Goal: Task Accomplishment & Management: Complete application form

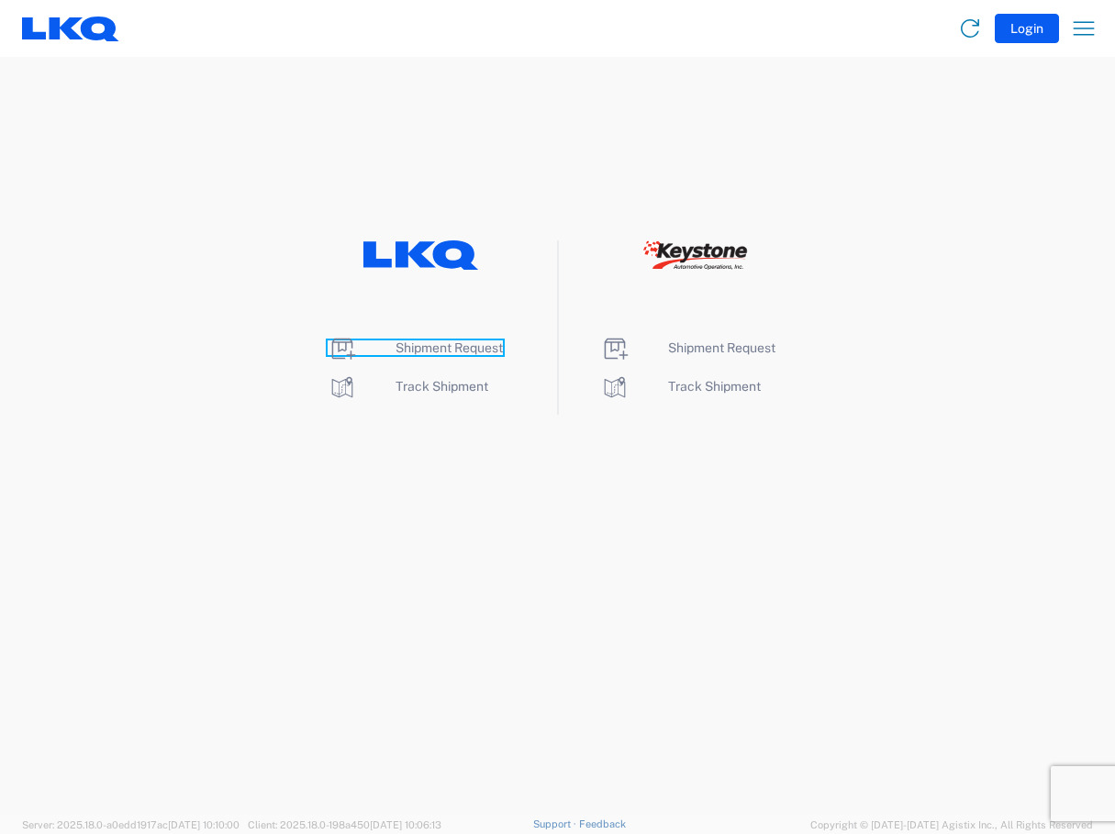
click at [426, 350] on span "Shipment Request" at bounding box center [448, 347] width 107 height 15
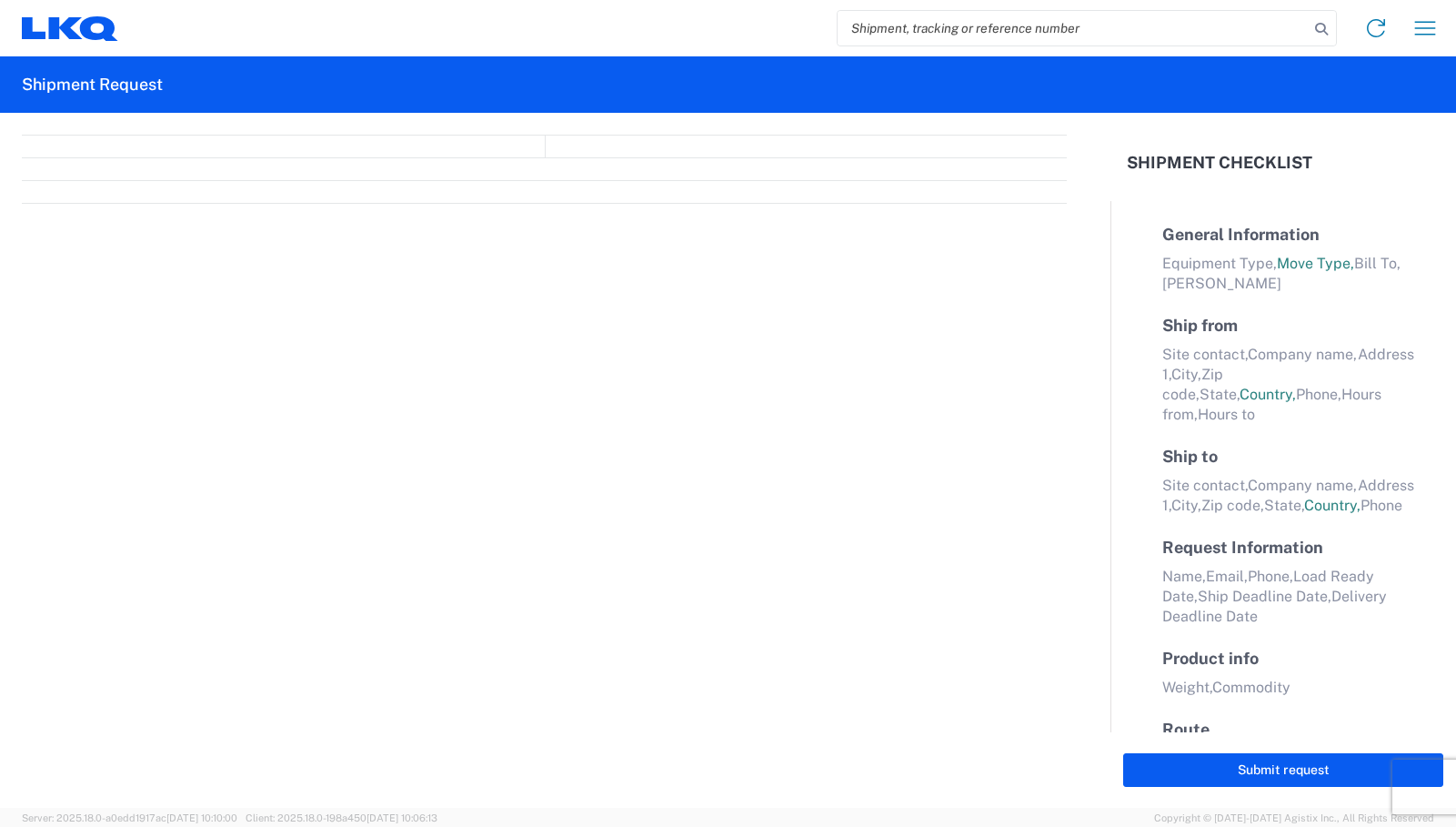
select select "FULL"
select select "LBS"
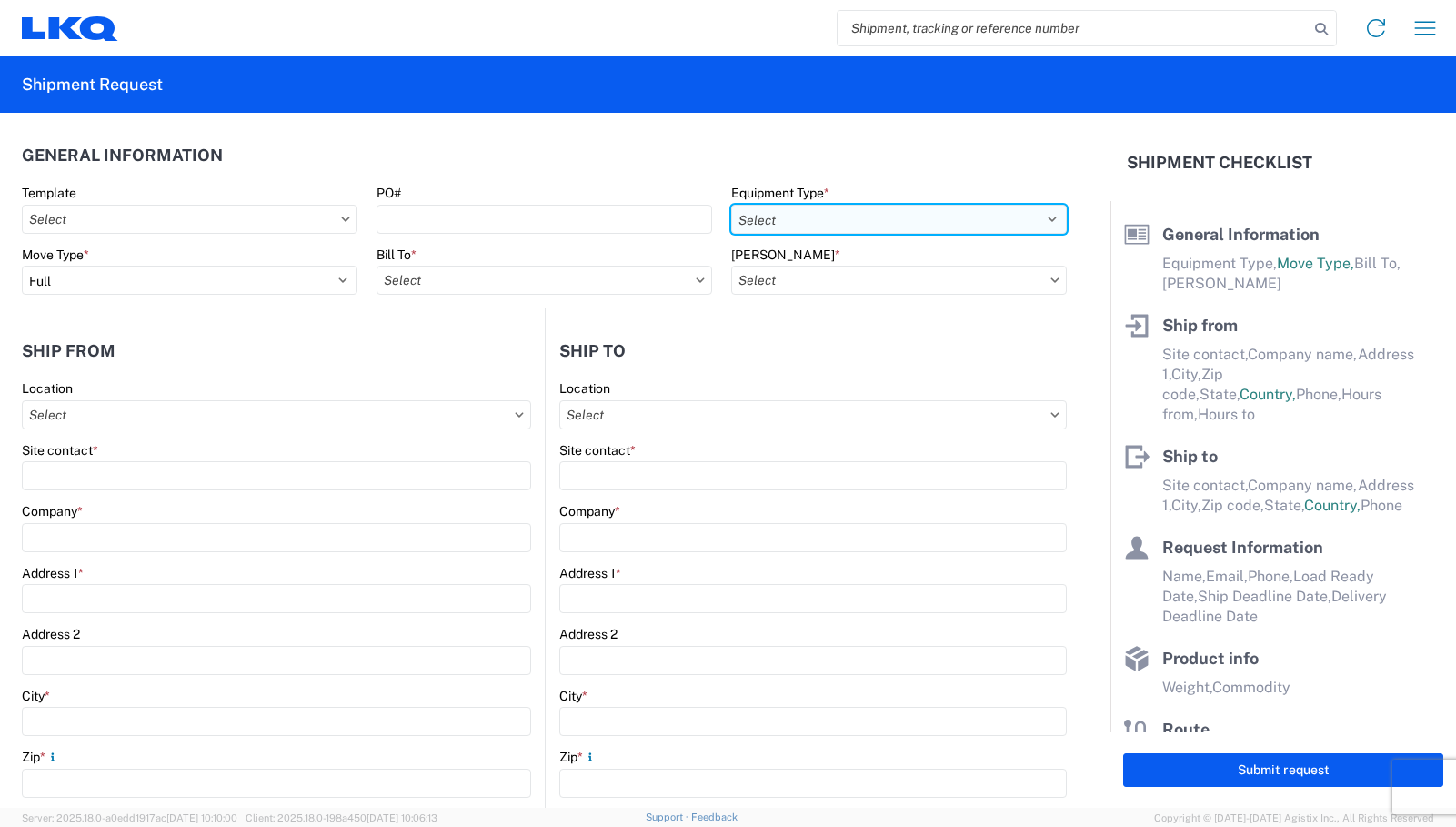
click at [1028, 222] on select "Select 53’ Dry Van Flatbed Dropdeck (van) Lowboy (flatbed) Rail" at bounding box center [899, 218] width 336 height 29
select select "STDV"
click at [731, 204] on select "Select 53’ Dry Van Flatbed Dropdeck (van) Lowboy (flatbed) Rail" at bounding box center [899, 218] width 336 height 29
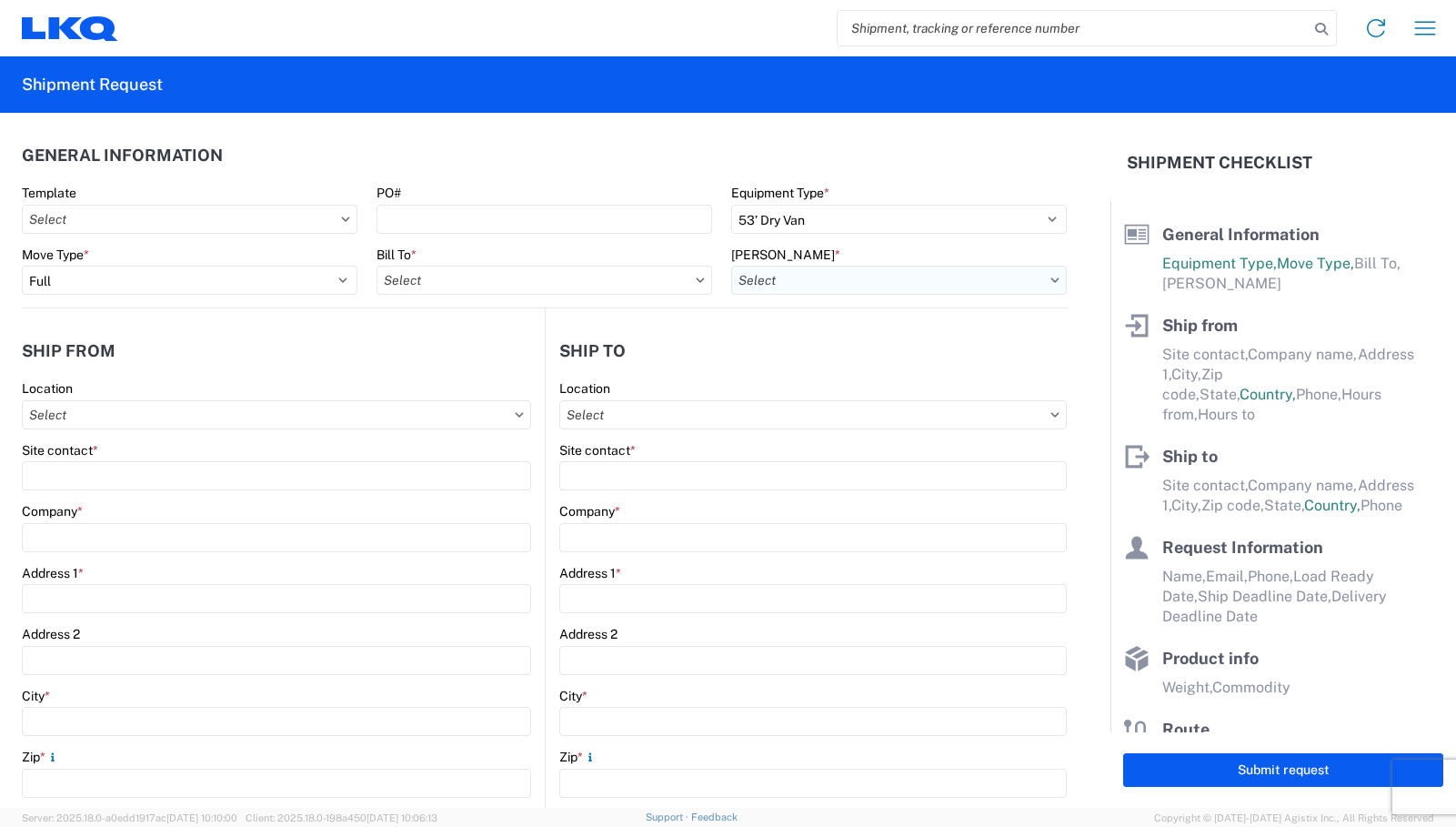
click at [892, 279] on input "[PERSON_NAME] *" at bounding box center [899, 280] width 336 height 29
click at [531, 287] on input "Bill To *" at bounding box center [544, 280] width 336 height 29
type input "1321"
click at [548, 359] on div "1321 - LKQ Route 16 Auto Parts - Webster Ma" at bounding box center [535, 361] width 318 height 29
type input "1321 - LKQ Route 16 Auto Parts - Webster Ma"
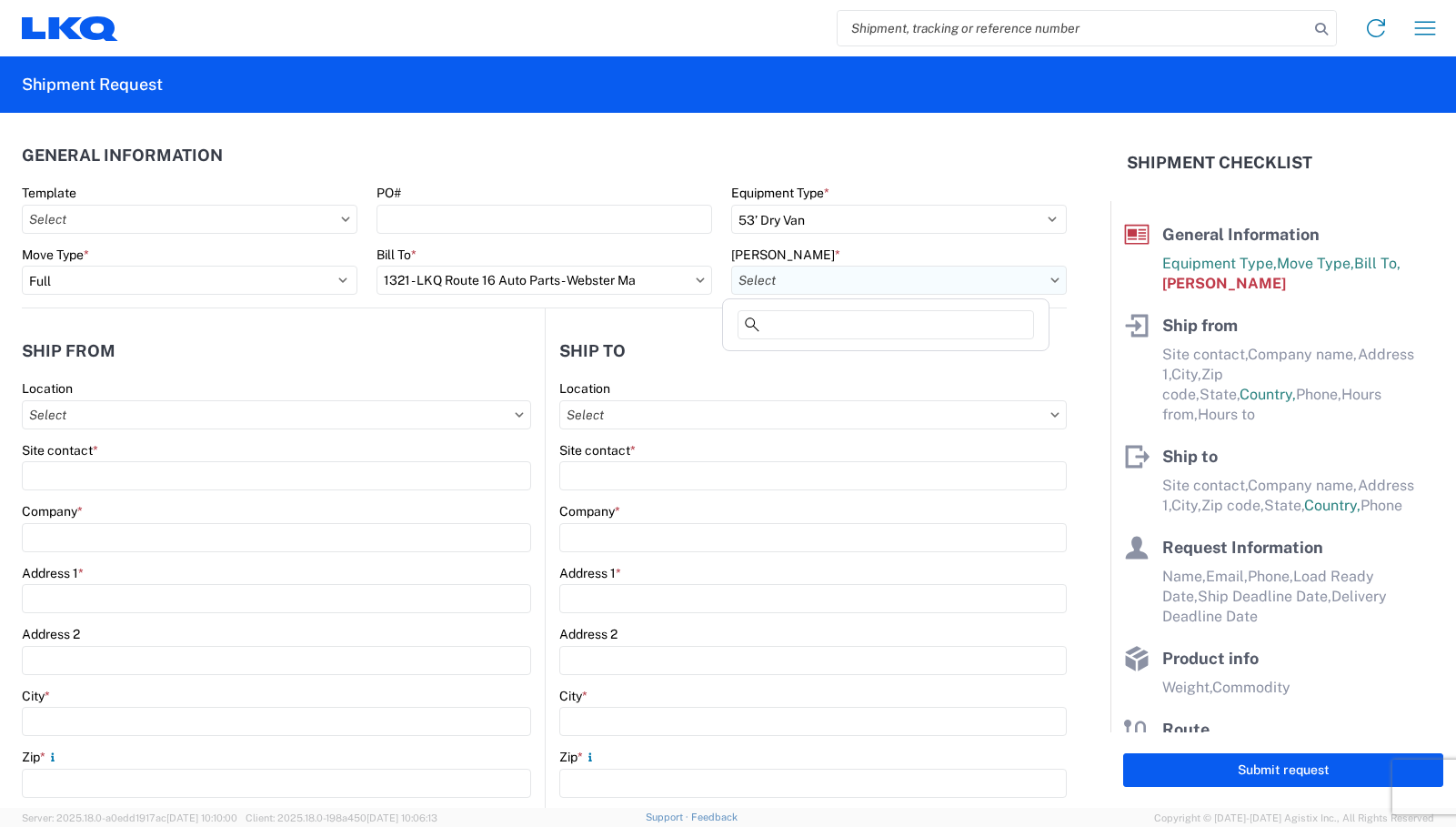
click at [850, 275] on input "[PERSON_NAME] *" at bounding box center [899, 280] width 336 height 29
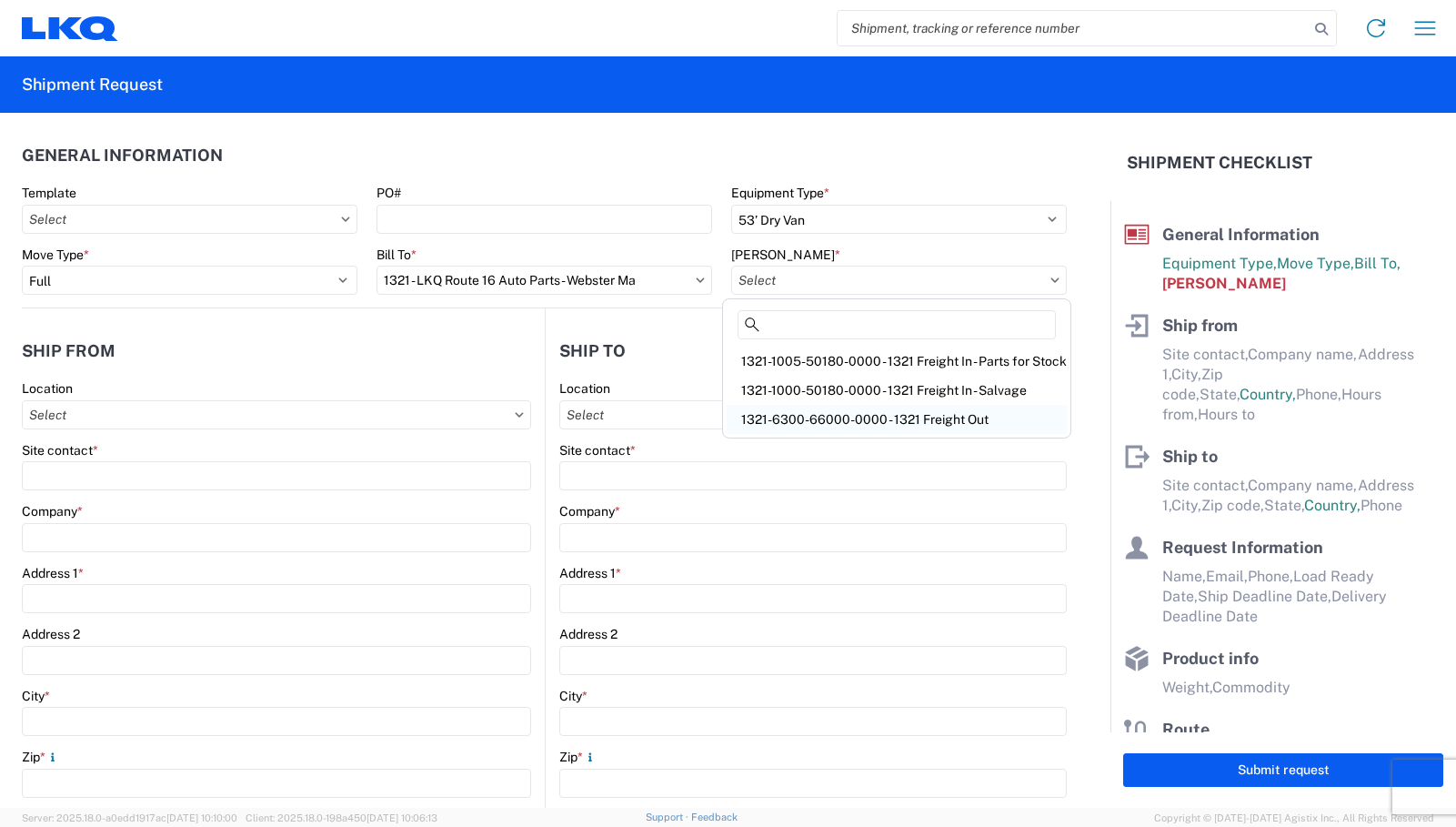
click at [946, 425] on div "1321-6300-66000-0000 - 1321 Freight Out" at bounding box center [896, 418] width 340 height 29
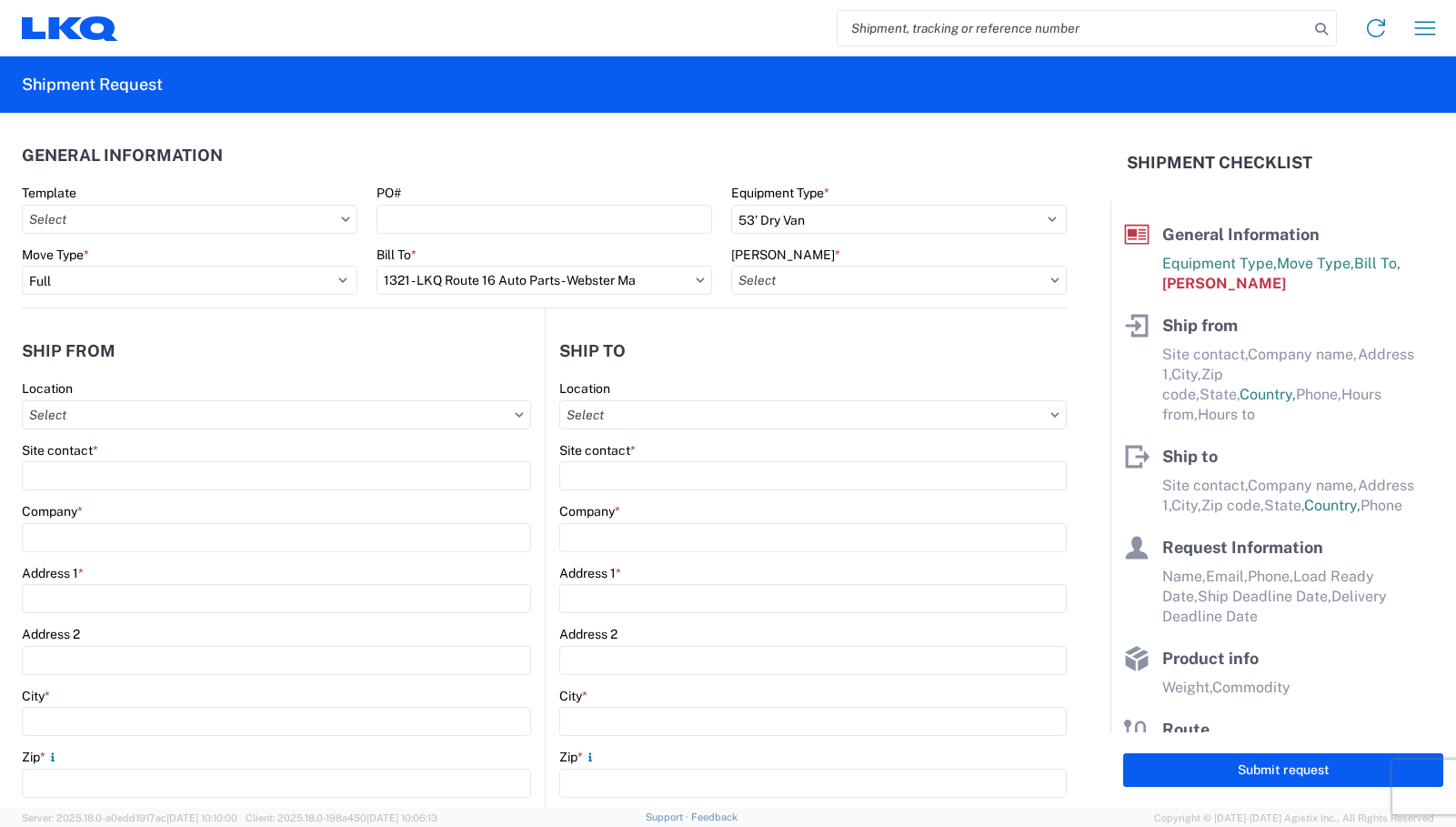
type input "1321-6300-66000-0000 - 1321 Freight Out"
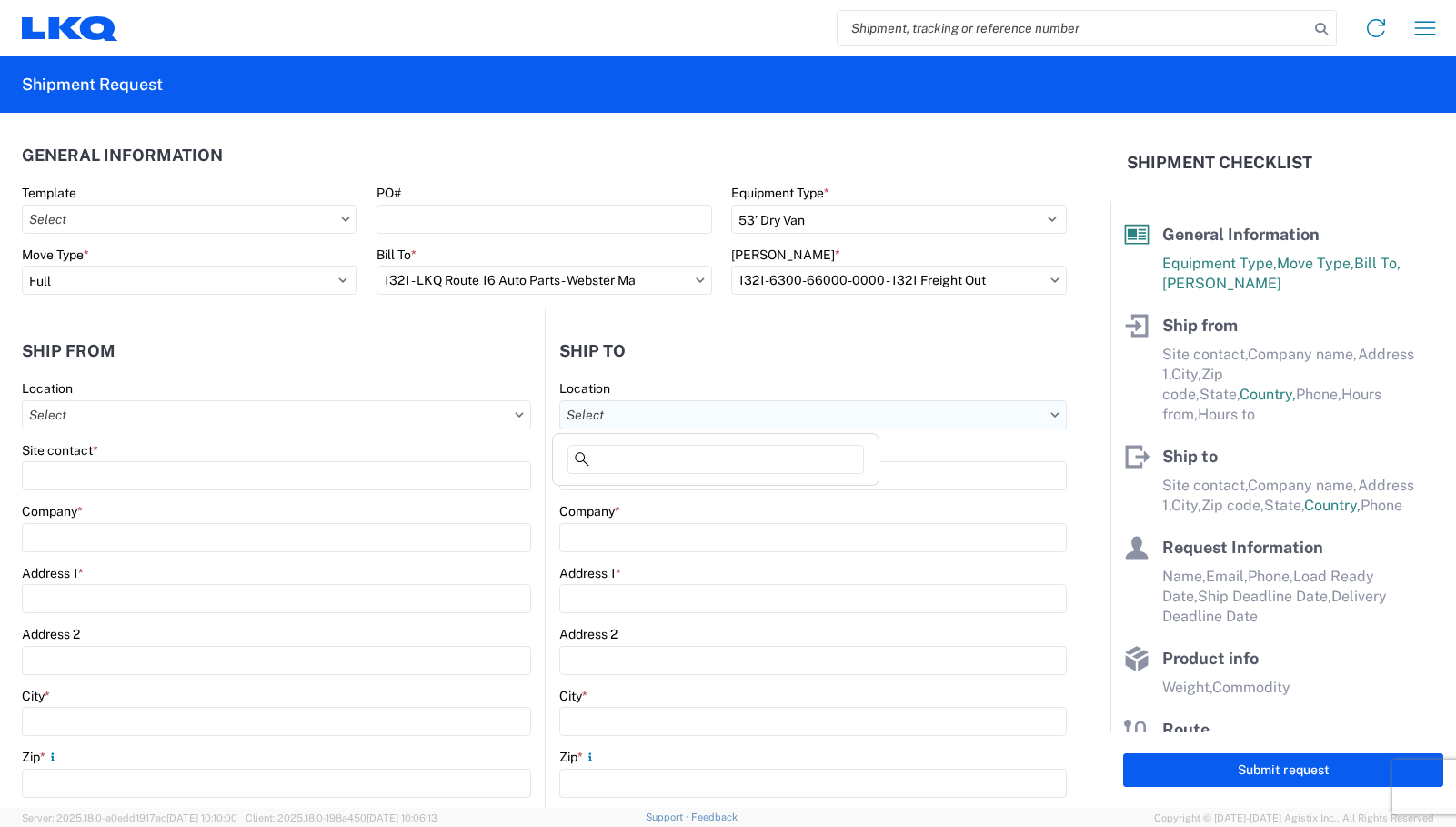
click at [678, 414] on input "Location" at bounding box center [813, 414] width 508 height 29
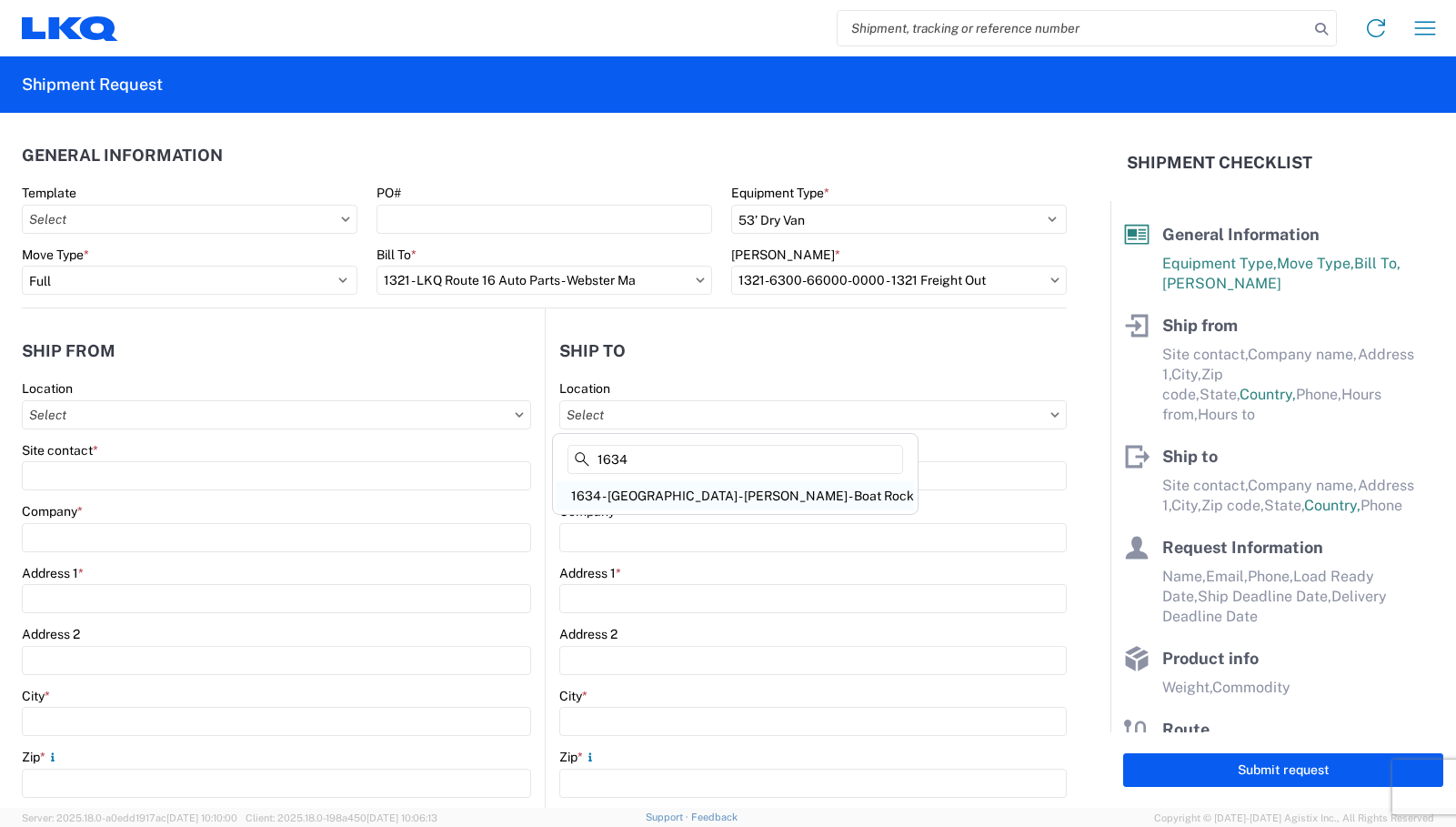
type input "1634"
click at [637, 493] on div "1634 - [GEOGRAPHIC_DATA] - [PERSON_NAME] - Boat Rock" at bounding box center [735, 495] width 358 height 29
type input "1634 - [GEOGRAPHIC_DATA] - [PERSON_NAME] - Boat Rock"
type input "LKQ Corporation"
type input "[STREET_ADDRESS]"
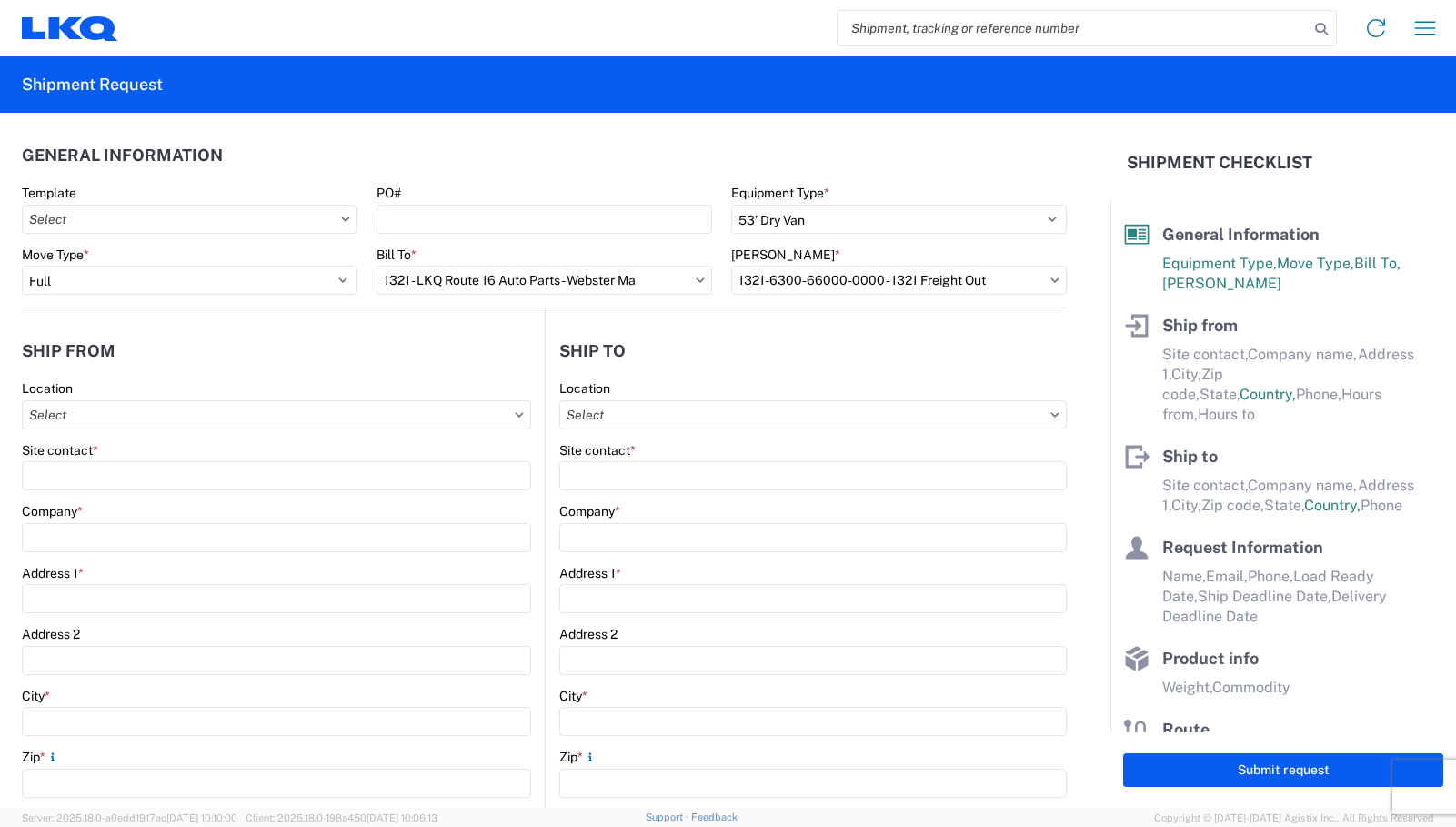
type input "[GEOGRAPHIC_DATA]"
type input "30336"
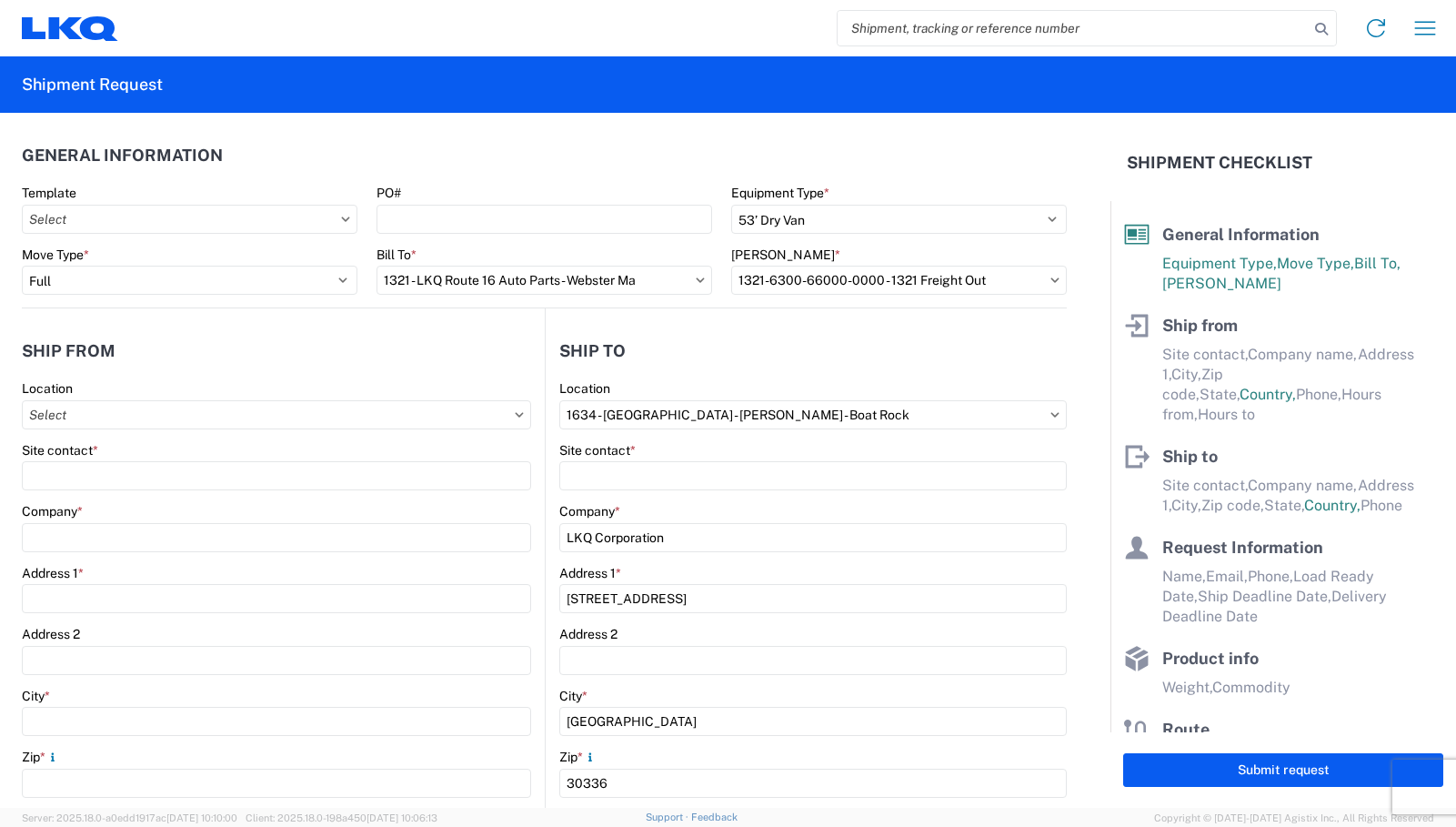
select select "US"
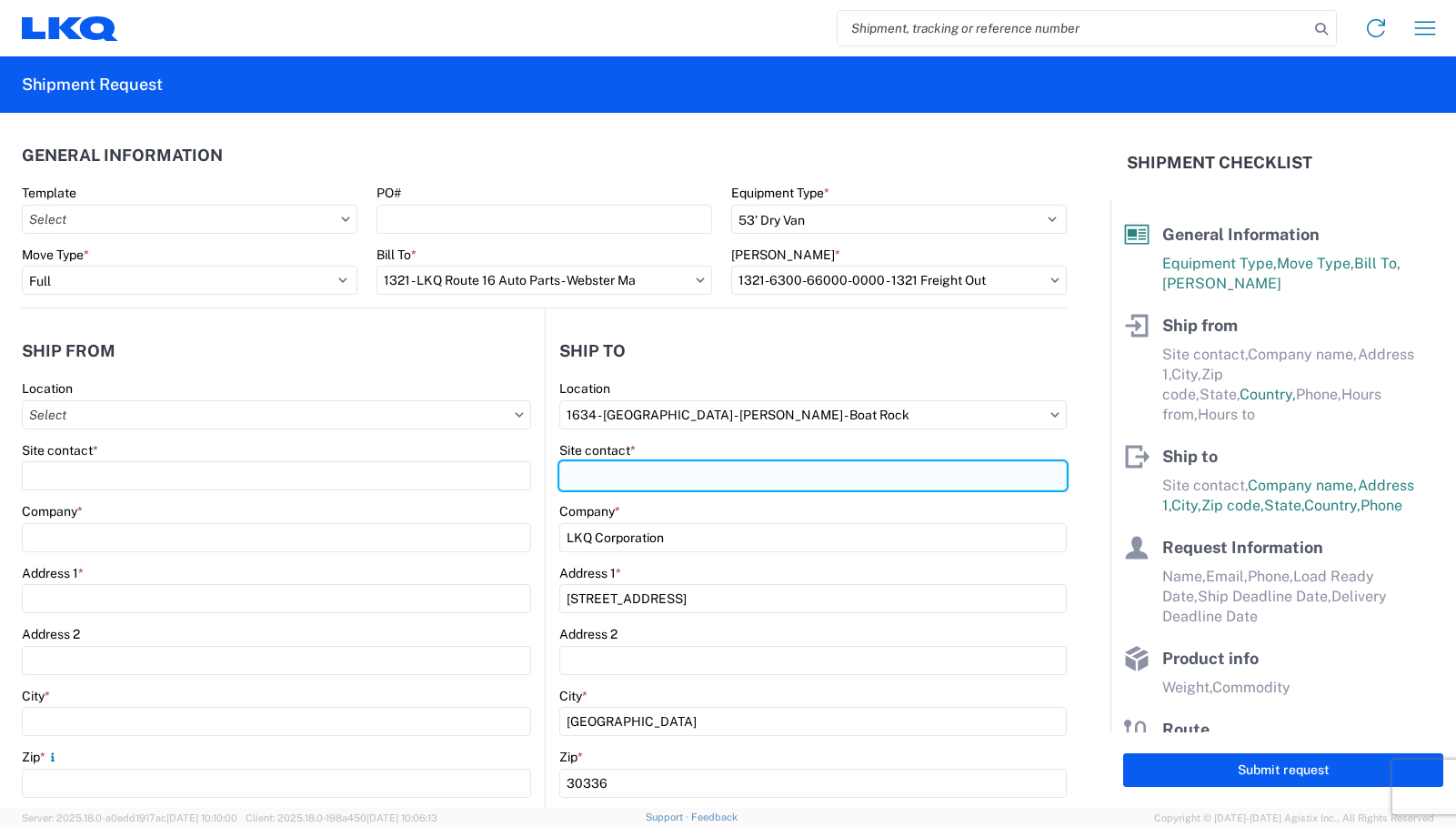
click at [600, 485] on input "Site contact *" at bounding box center [813, 475] width 508 height 29
type input "[PERSON_NAME]"
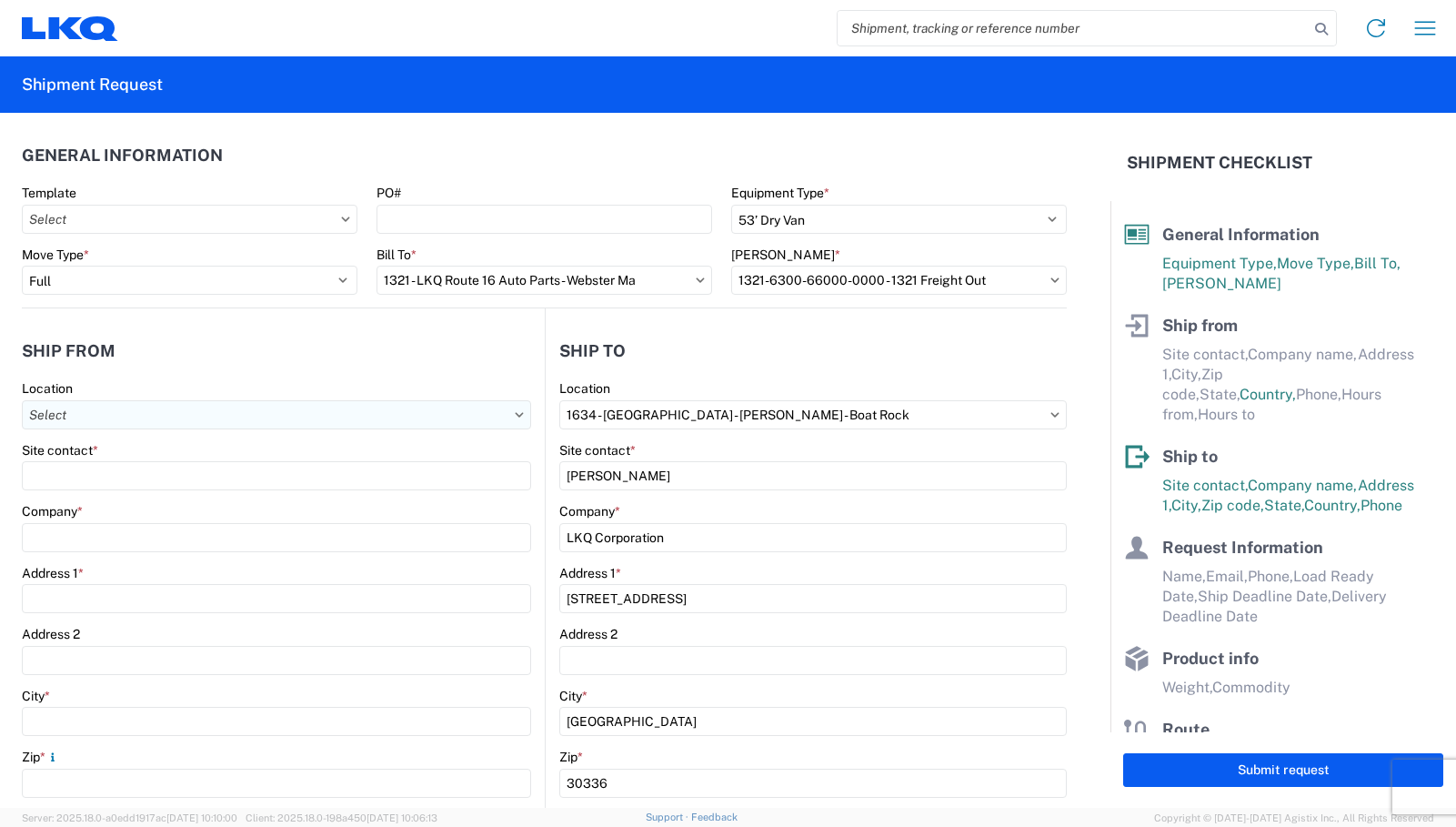
click at [143, 409] on input "Location" at bounding box center [277, 414] width 509 height 29
type input "1321"
click at [201, 498] on div "1321 - LKQ Route 16 Auto Parts - Webster Ma" at bounding box center [185, 495] width 318 height 29
type input "1321 - LKQ Route 16 Auto Parts - Webster Ma"
type input "LKQ Corporation"
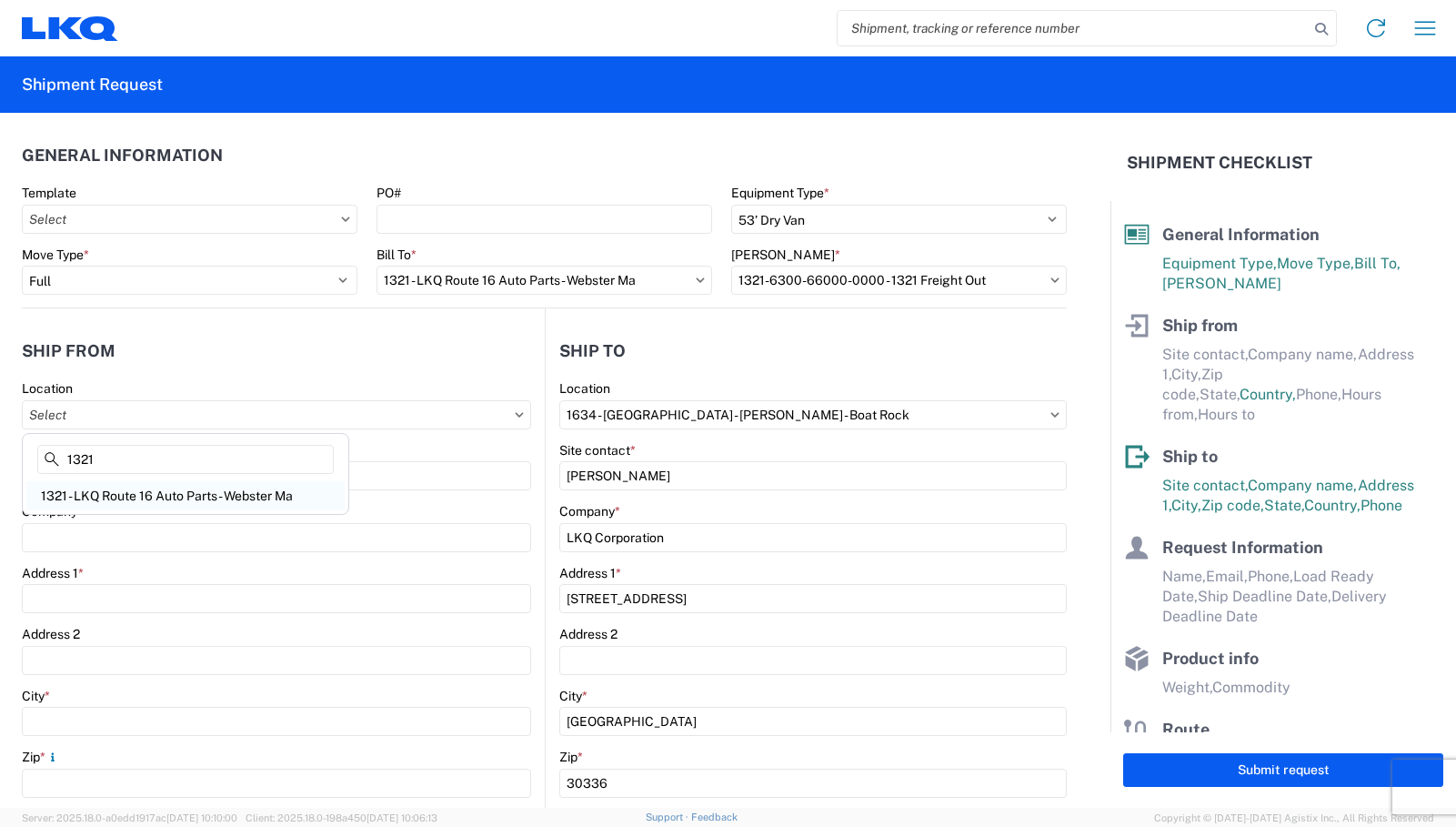
type input "[STREET_ADDRESS][PERSON_NAME]"
type input "[PERSON_NAME]"
type input "01570"
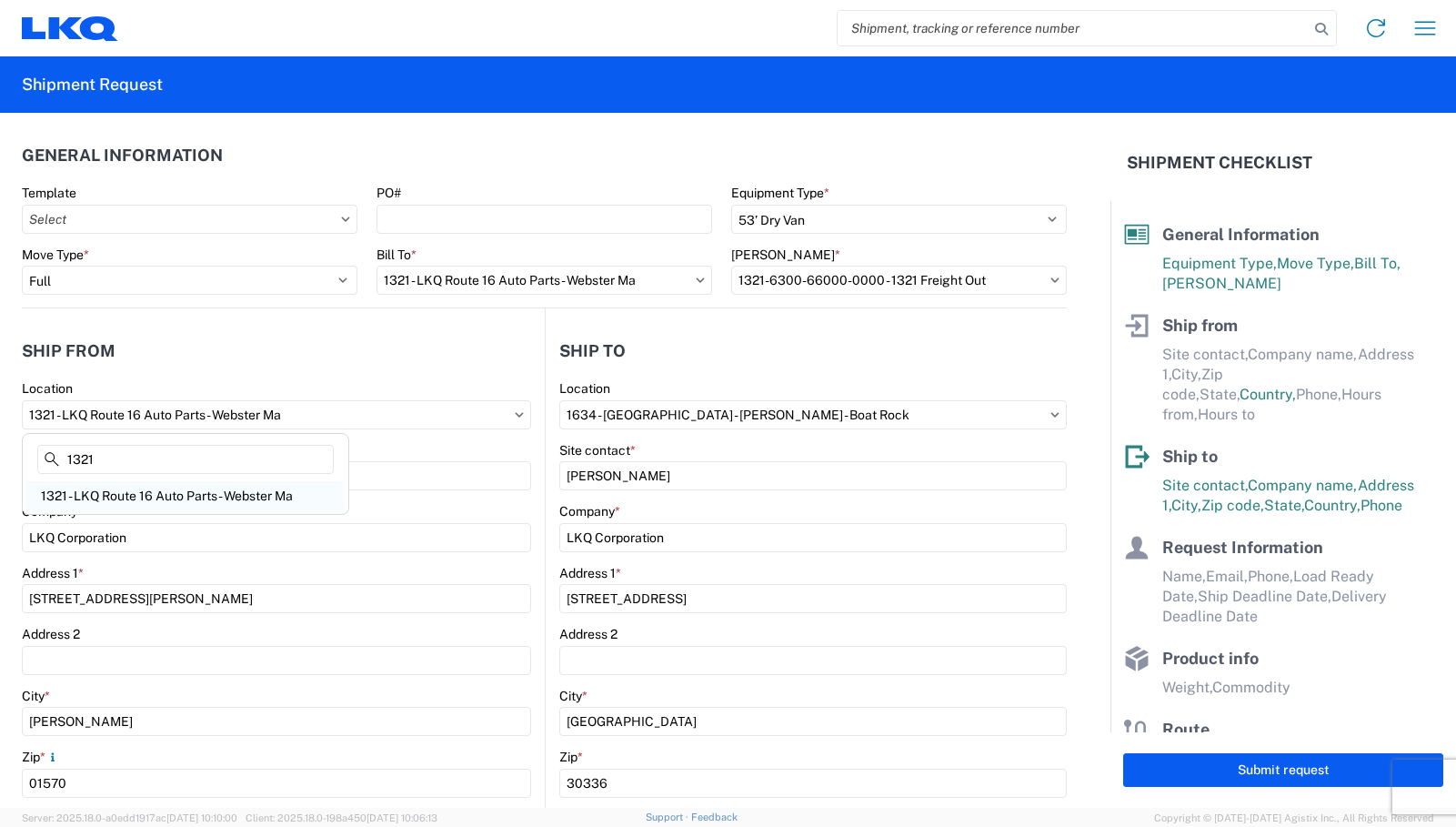
select select "MA"
select select "US"
type input "07:00"
type input "17:00"
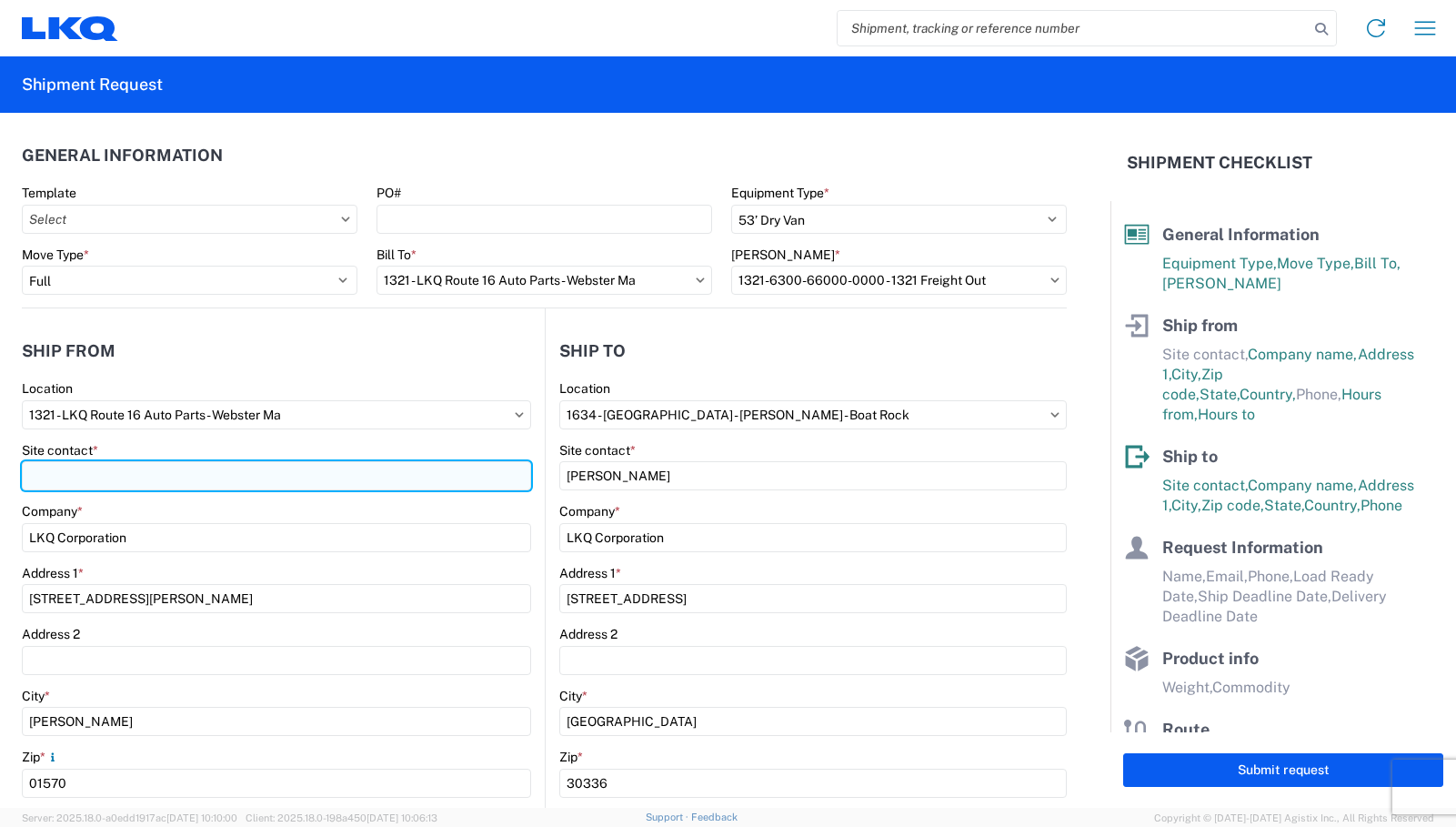
click at [63, 467] on input "Site contact *" at bounding box center [277, 475] width 509 height 29
type input "[PERSON_NAME]"
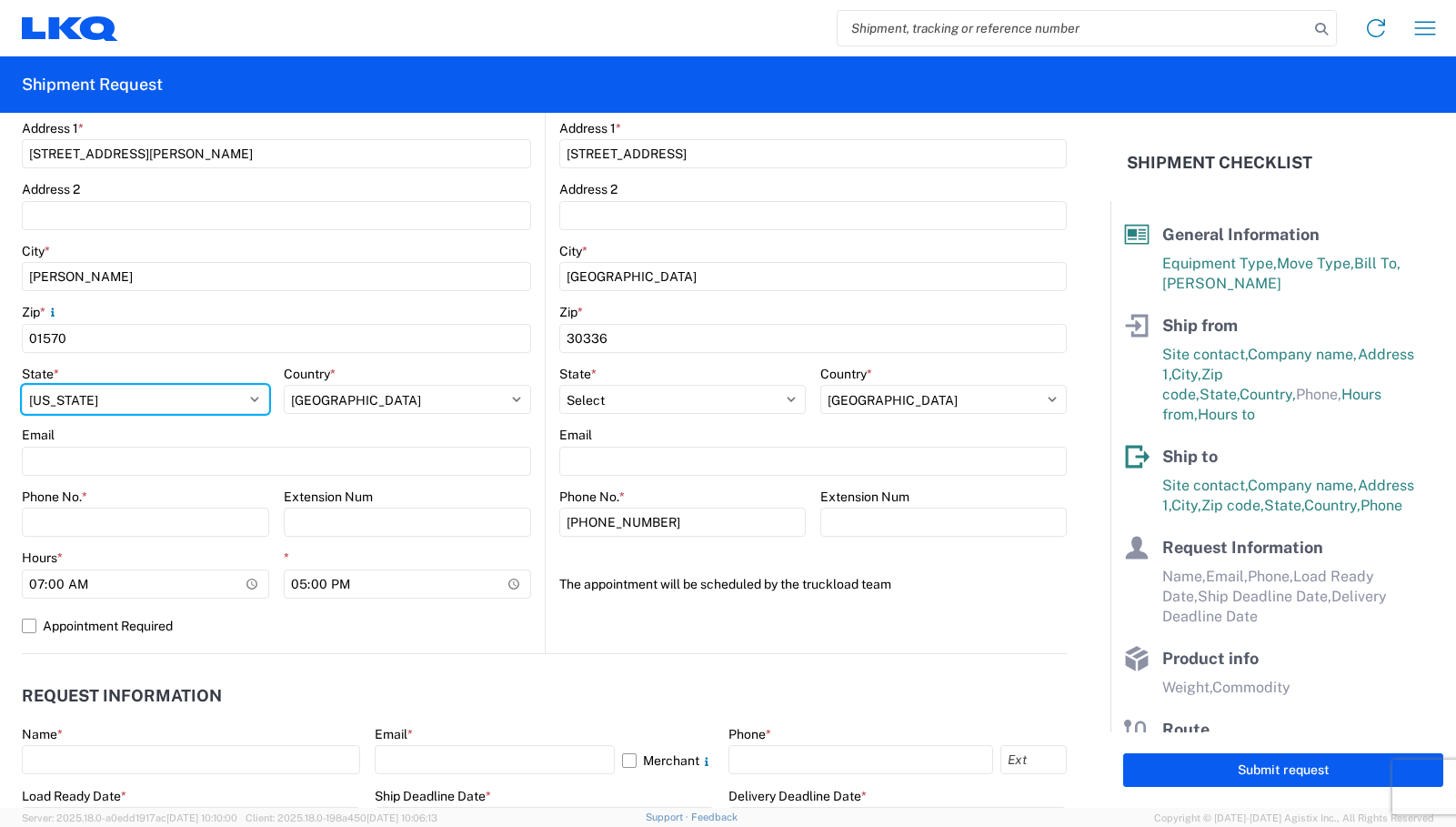
scroll to position [475, 0]
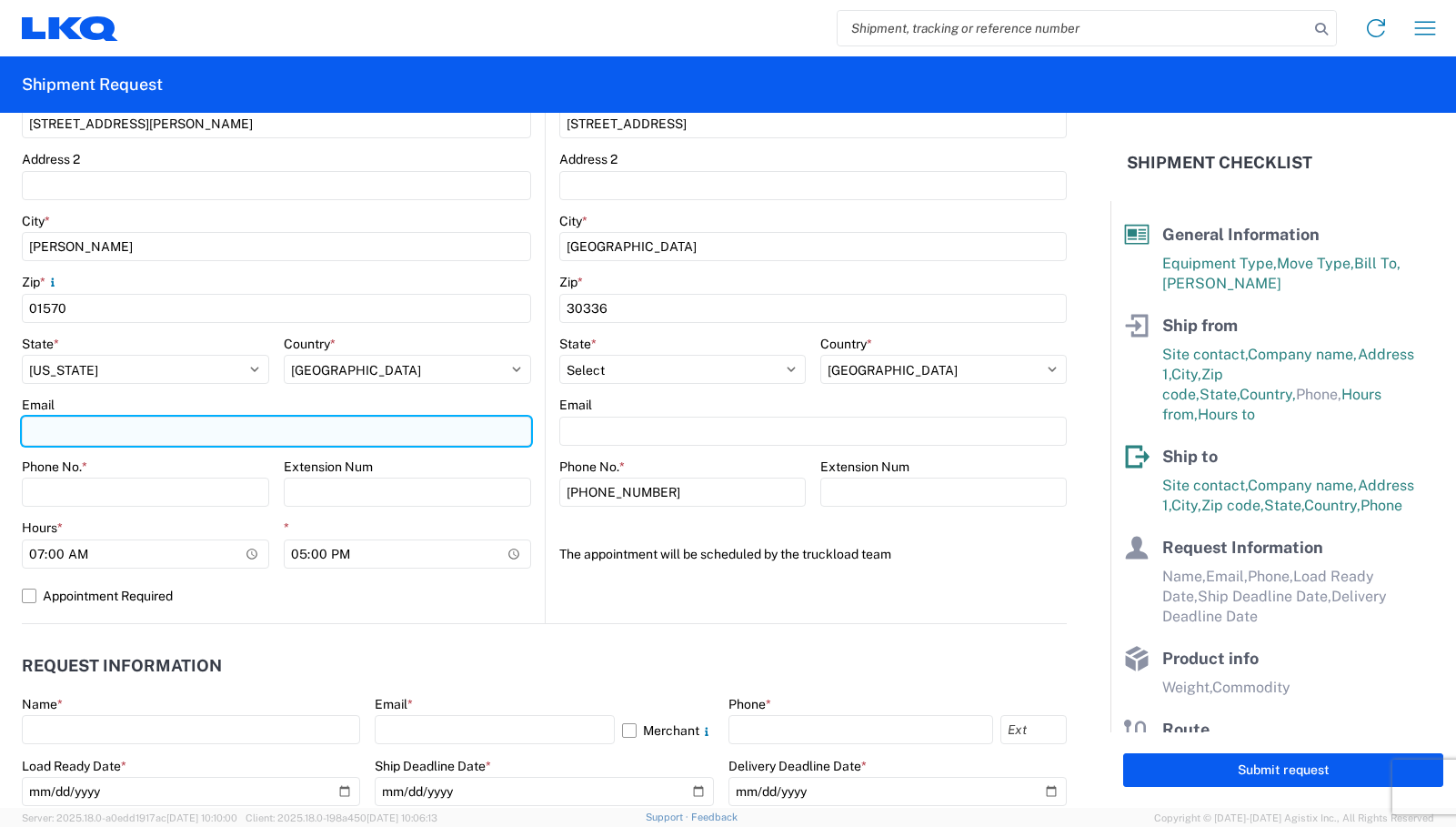
click at [72, 425] on input "Email" at bounding box center [277, 430] width 509 height 29
type input "[EMAIL_ADDRESS][DOMAIN_NAME]"
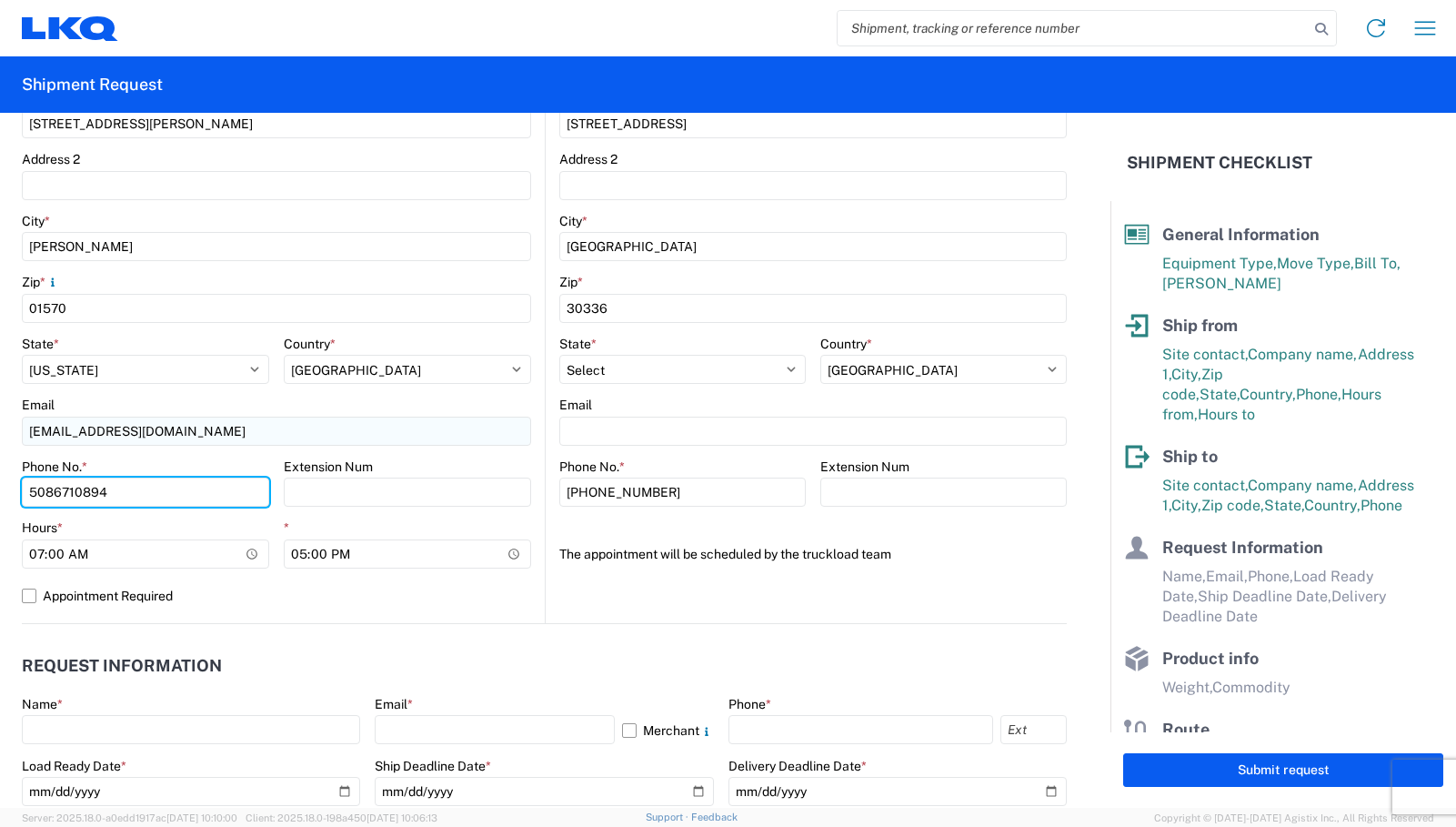
type input "5086710894"
type input "2894"
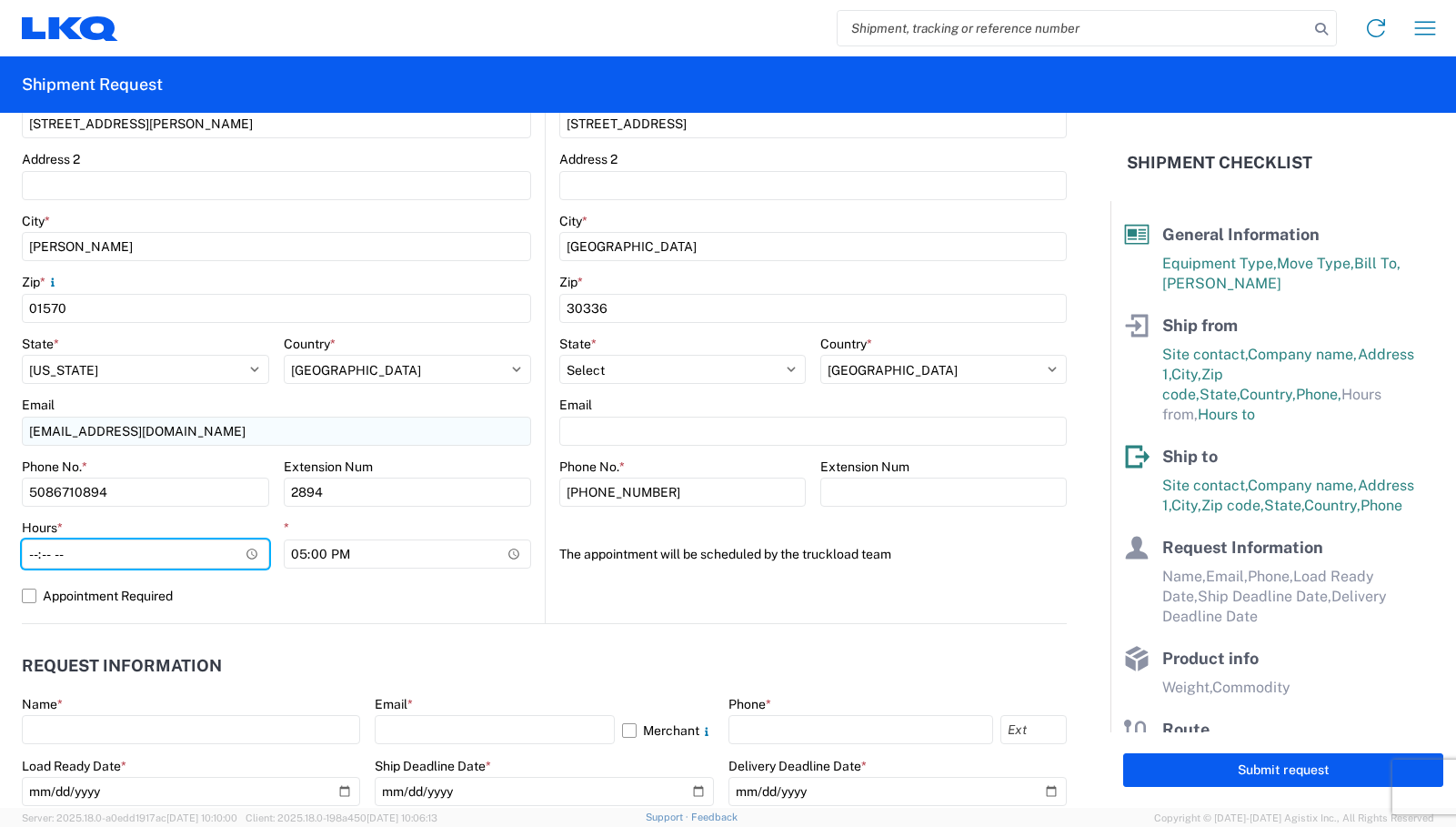
type input "08:00"
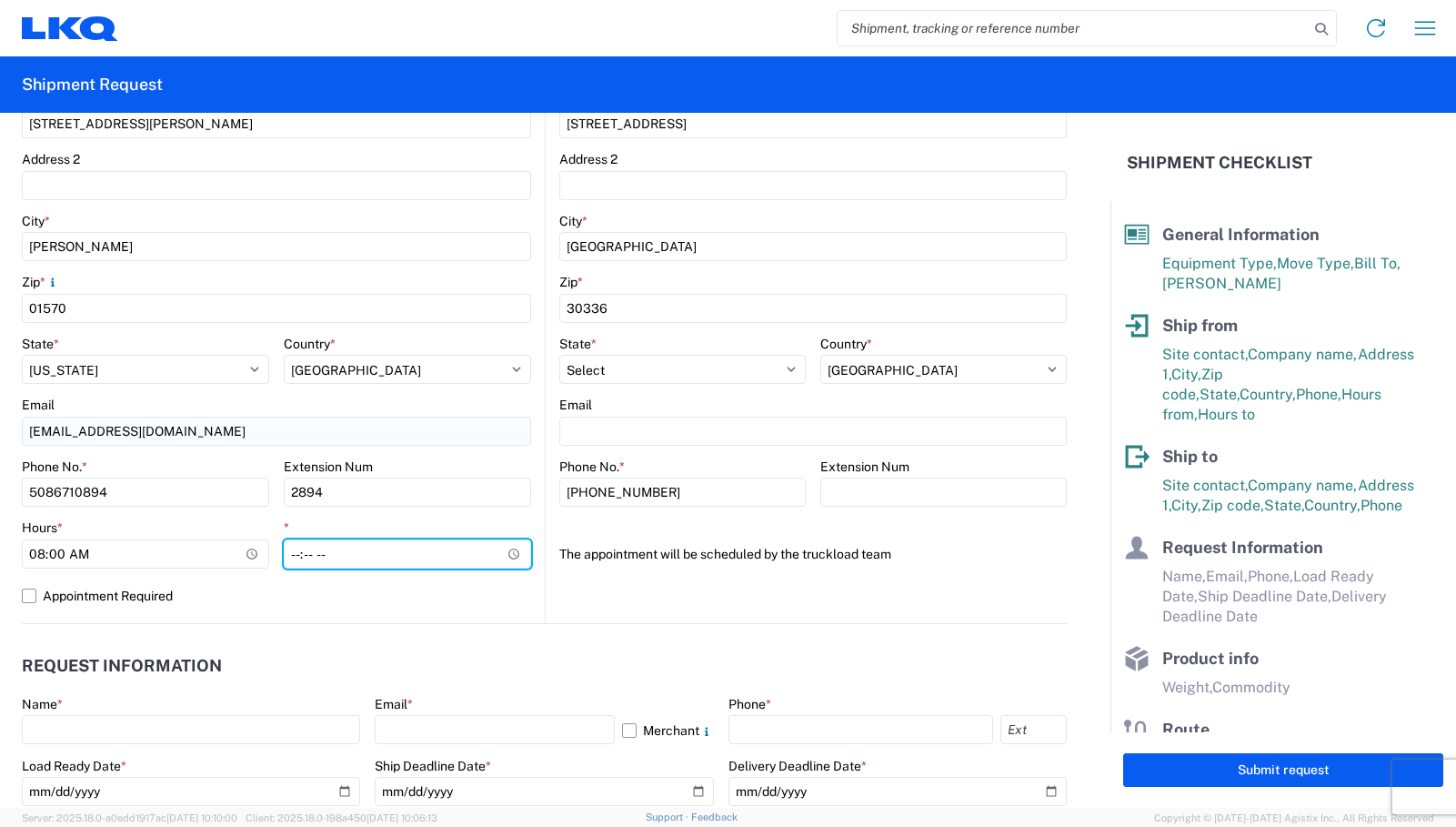
type input "16:00"
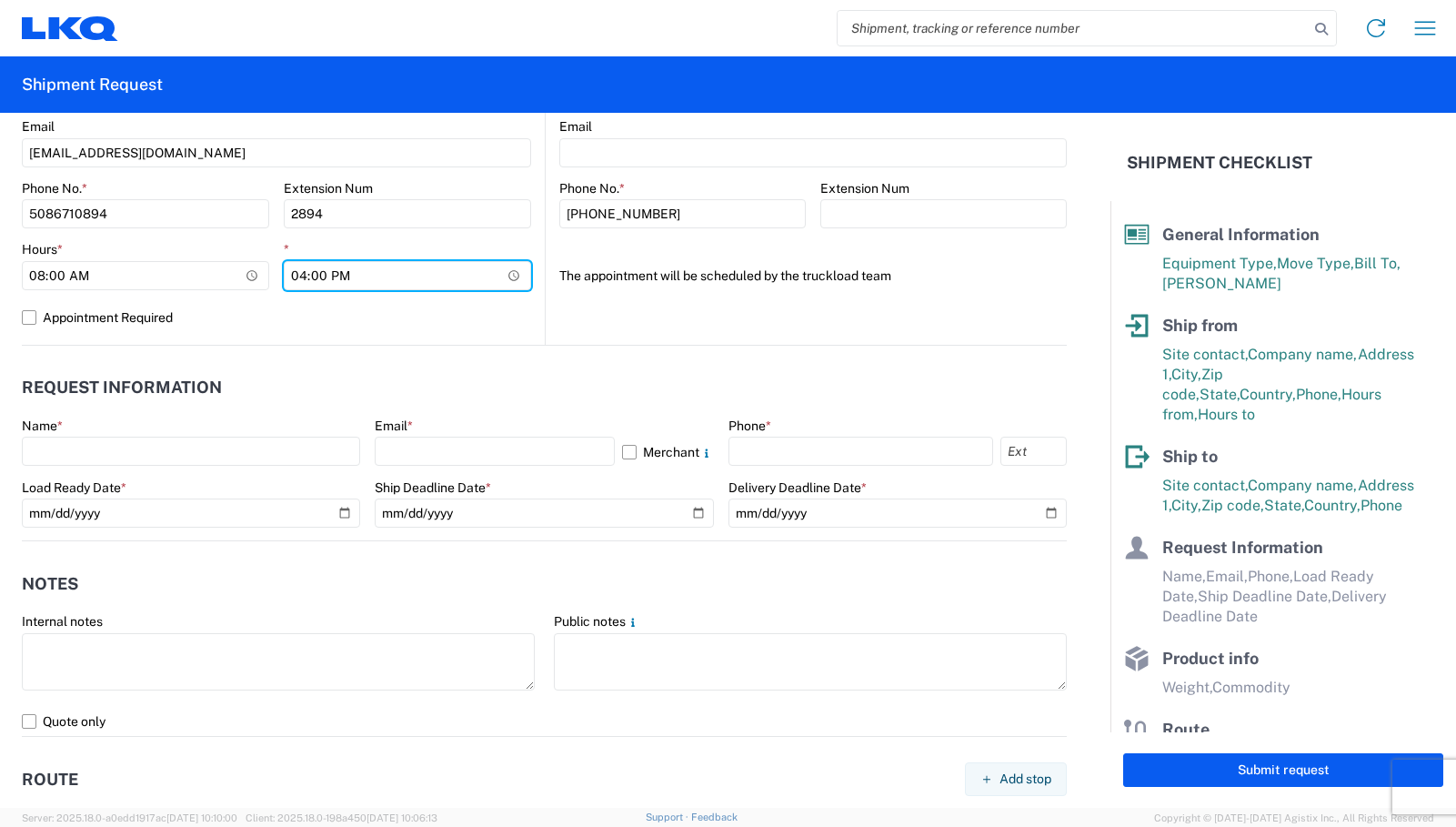
scroll to position [839, 0]
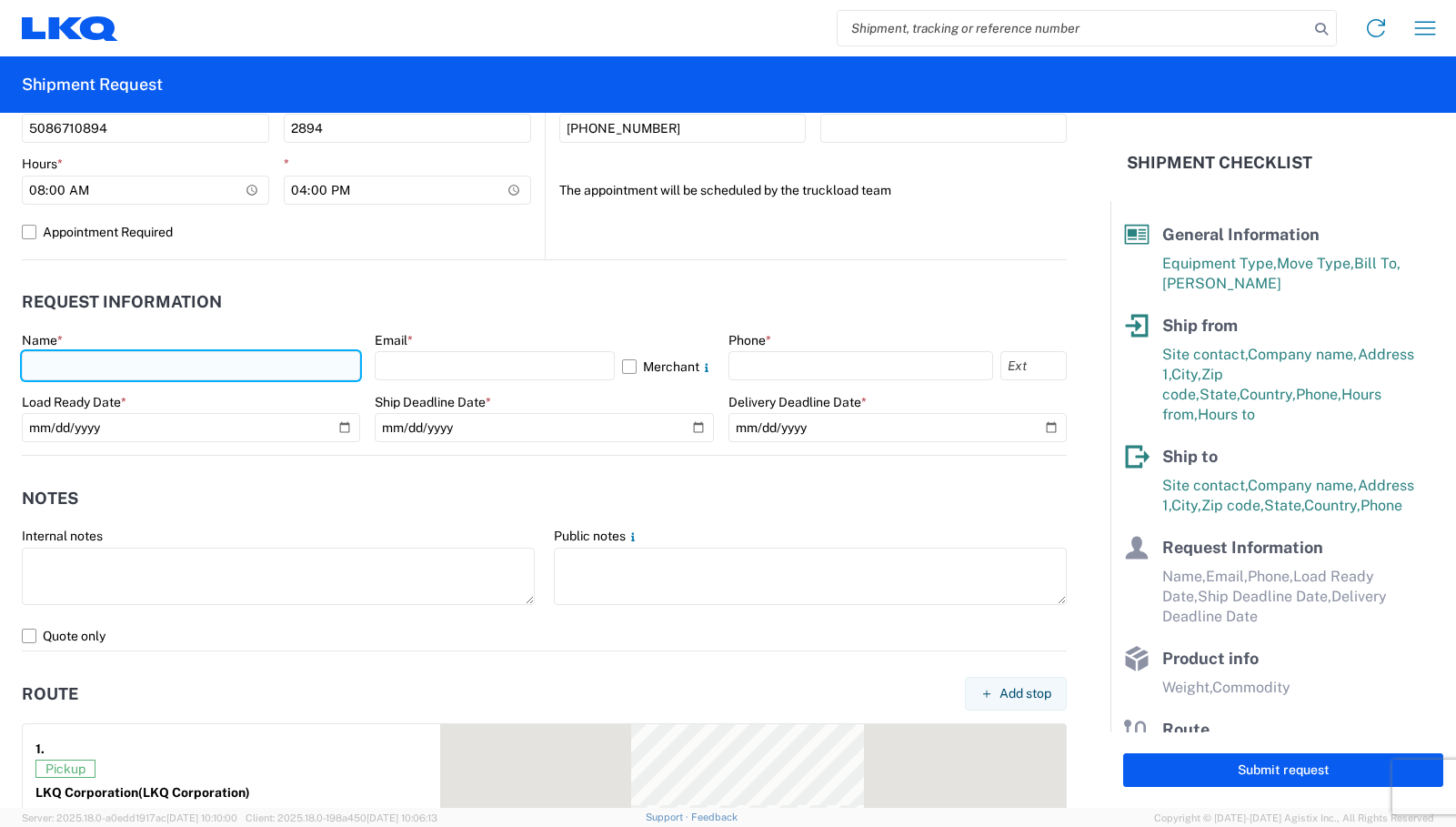
click at [116, 369] on input "text" at bounding box center [190, 365] width 338 height 29
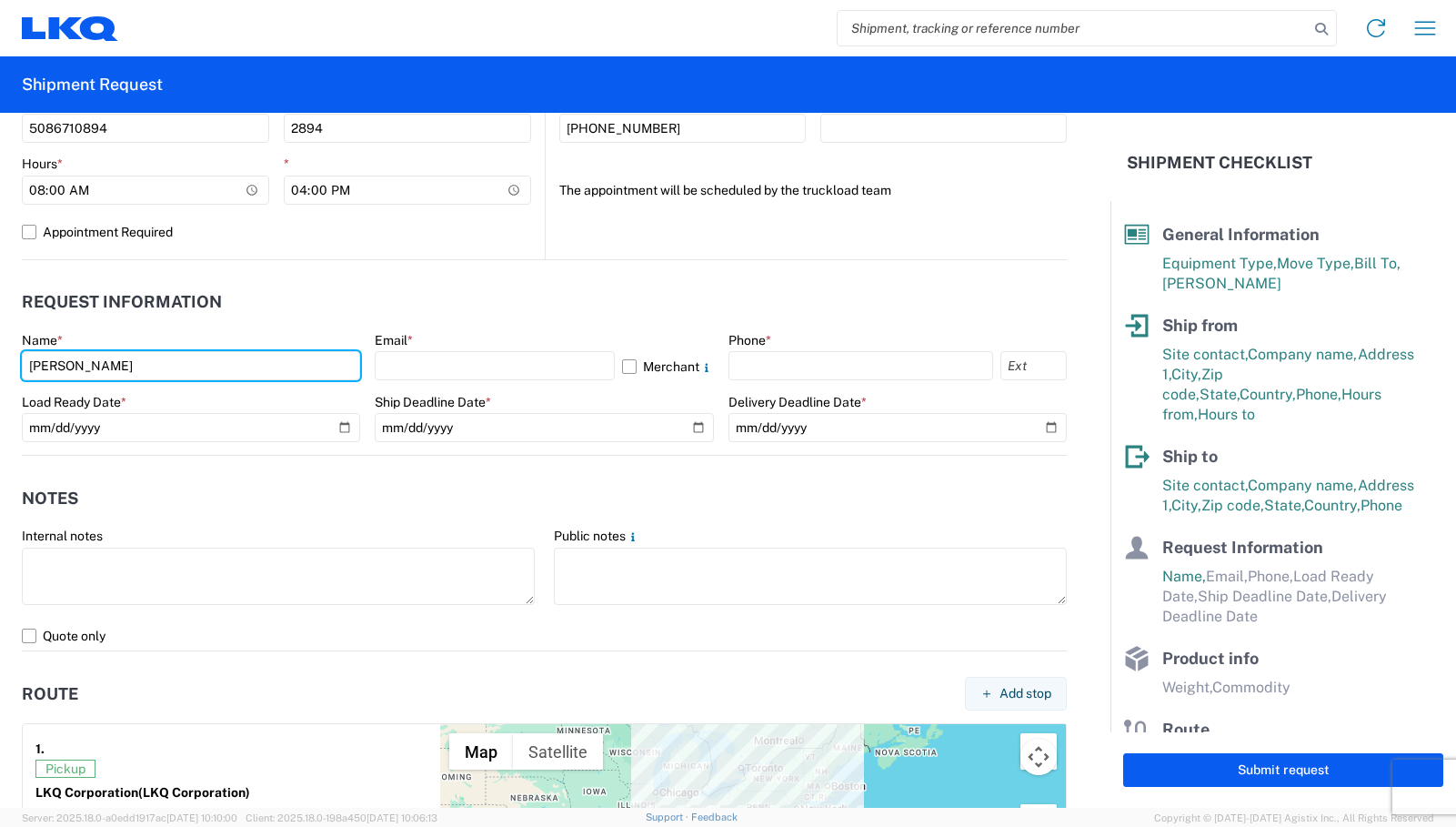
type input "[PERSON_NAME]"
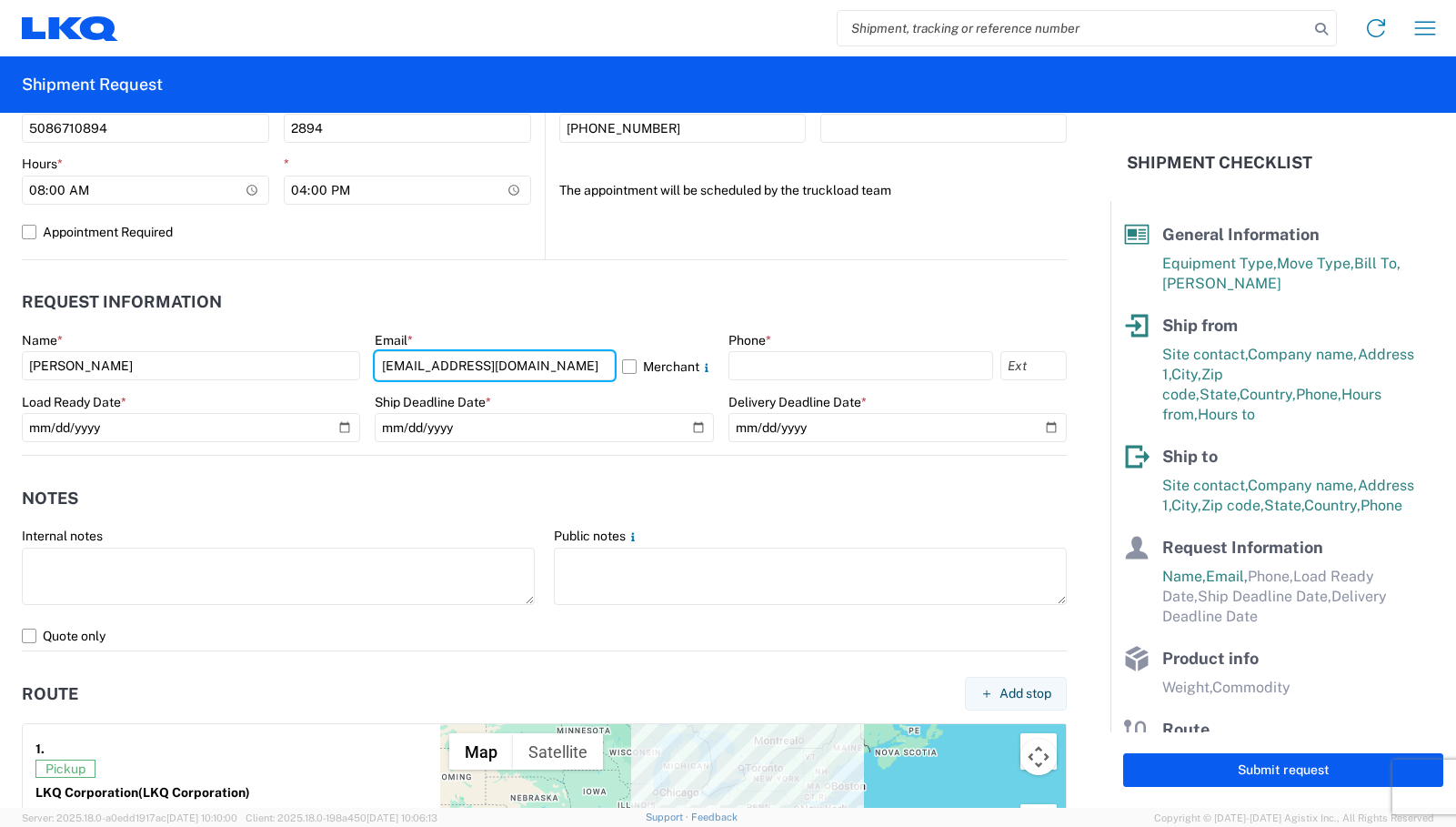
type input "[EMAIL_ADDRESS][DOMAIN_NAME]"
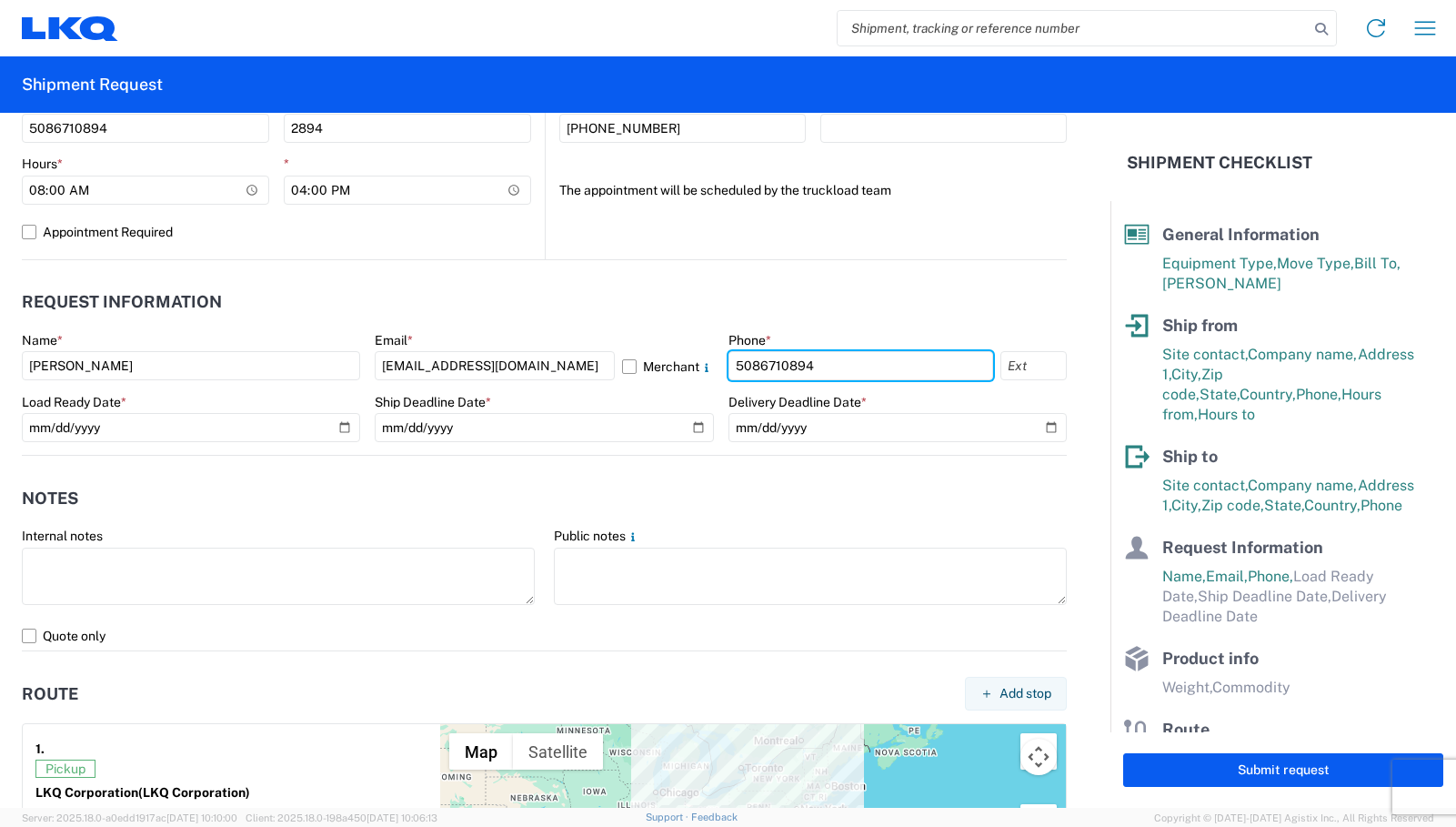
type input "5086710894"
type input "2894"
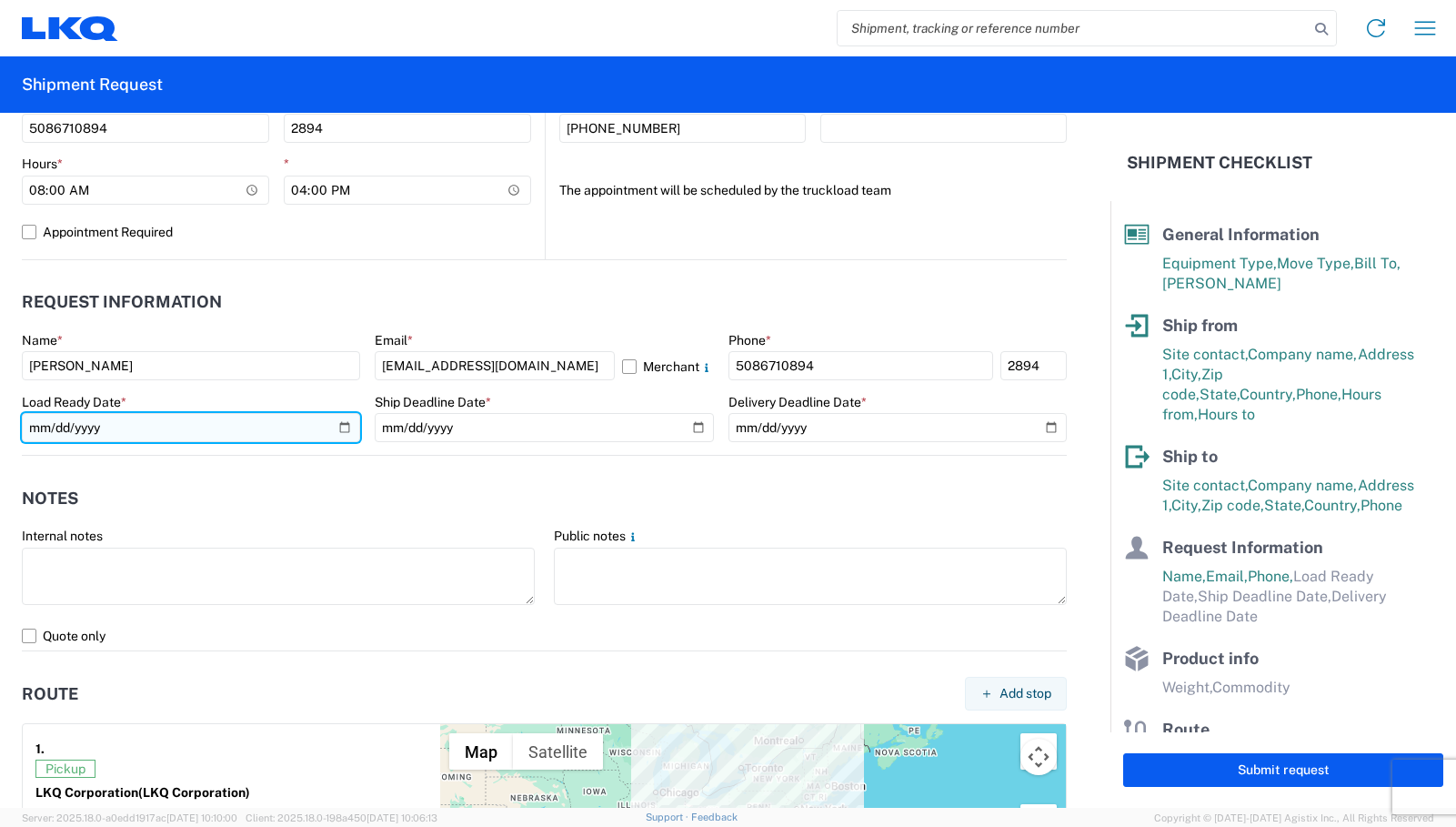
click at [75, 420] on input "date" at bounding box center [190, 427] width 338 height 29
click at [337, 427] on input "date" at bounding box center [190, 427] width 338 height 29
type input "[DATE]"
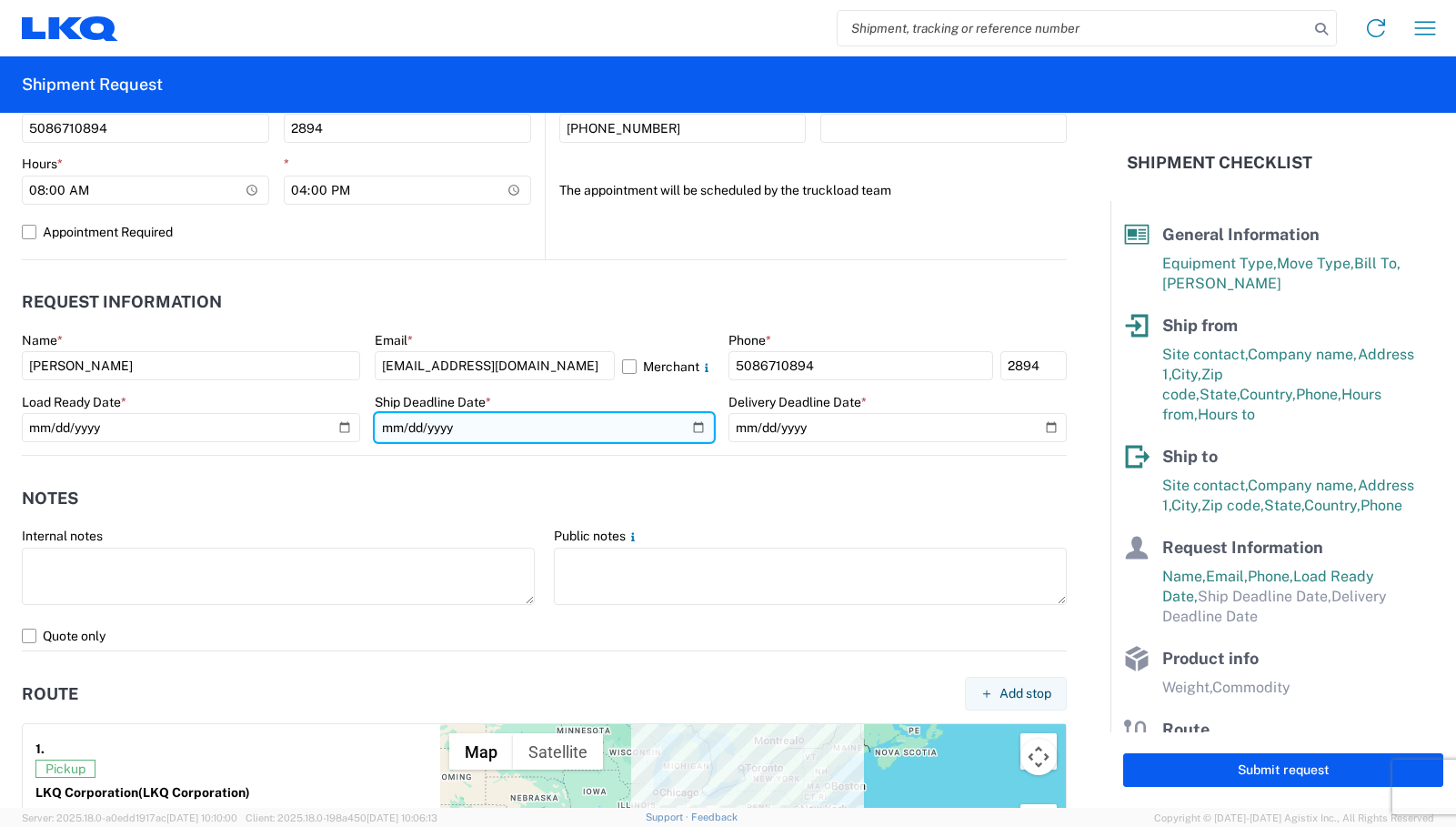
click at [690, 428] on input "date" at bounding box center [543, 427] width 338 height 29
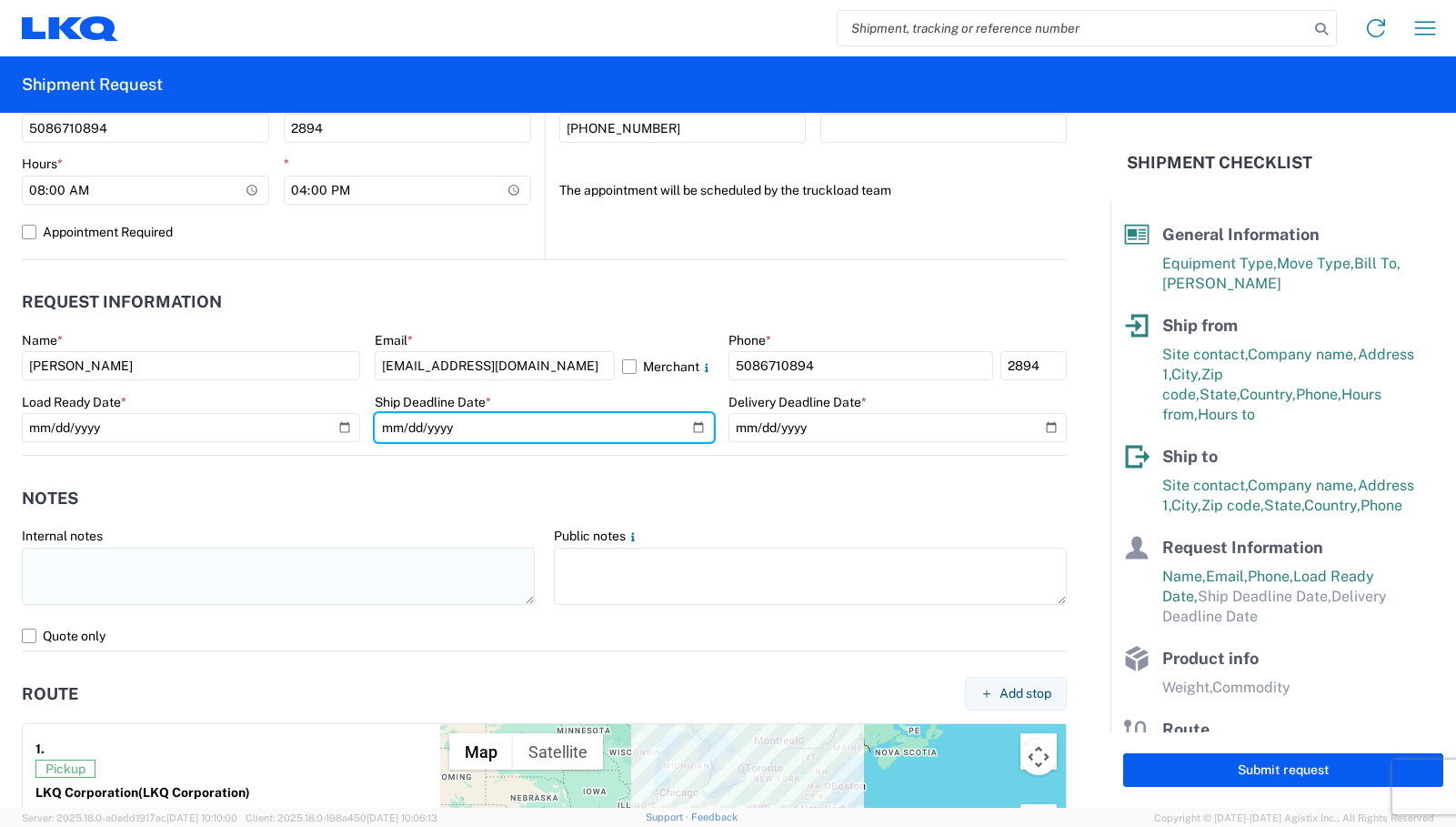
type input "[DATE]"
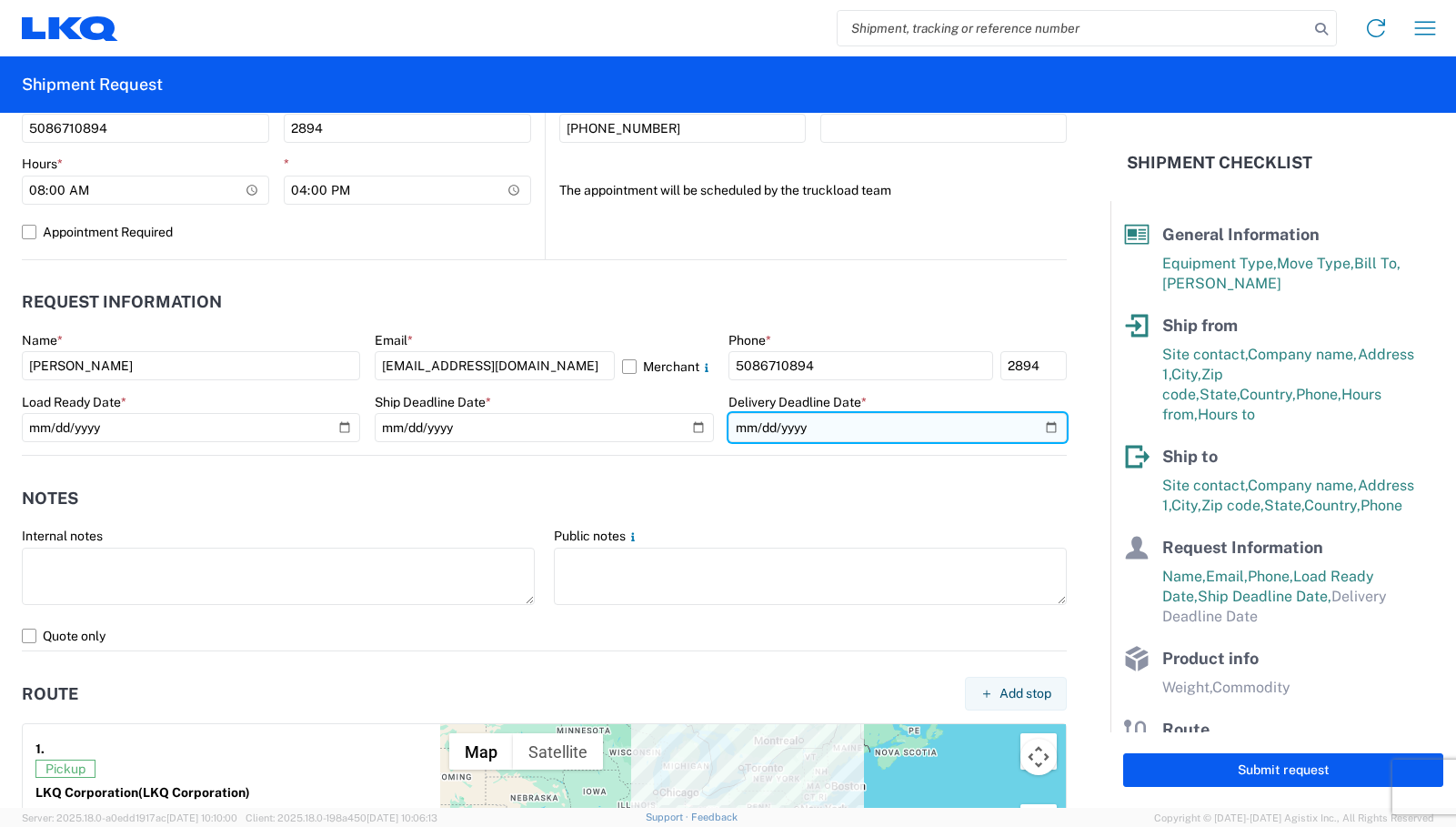
click at [1043, 422] on input "date" at bounding box center [897, 427] width 338 height 29
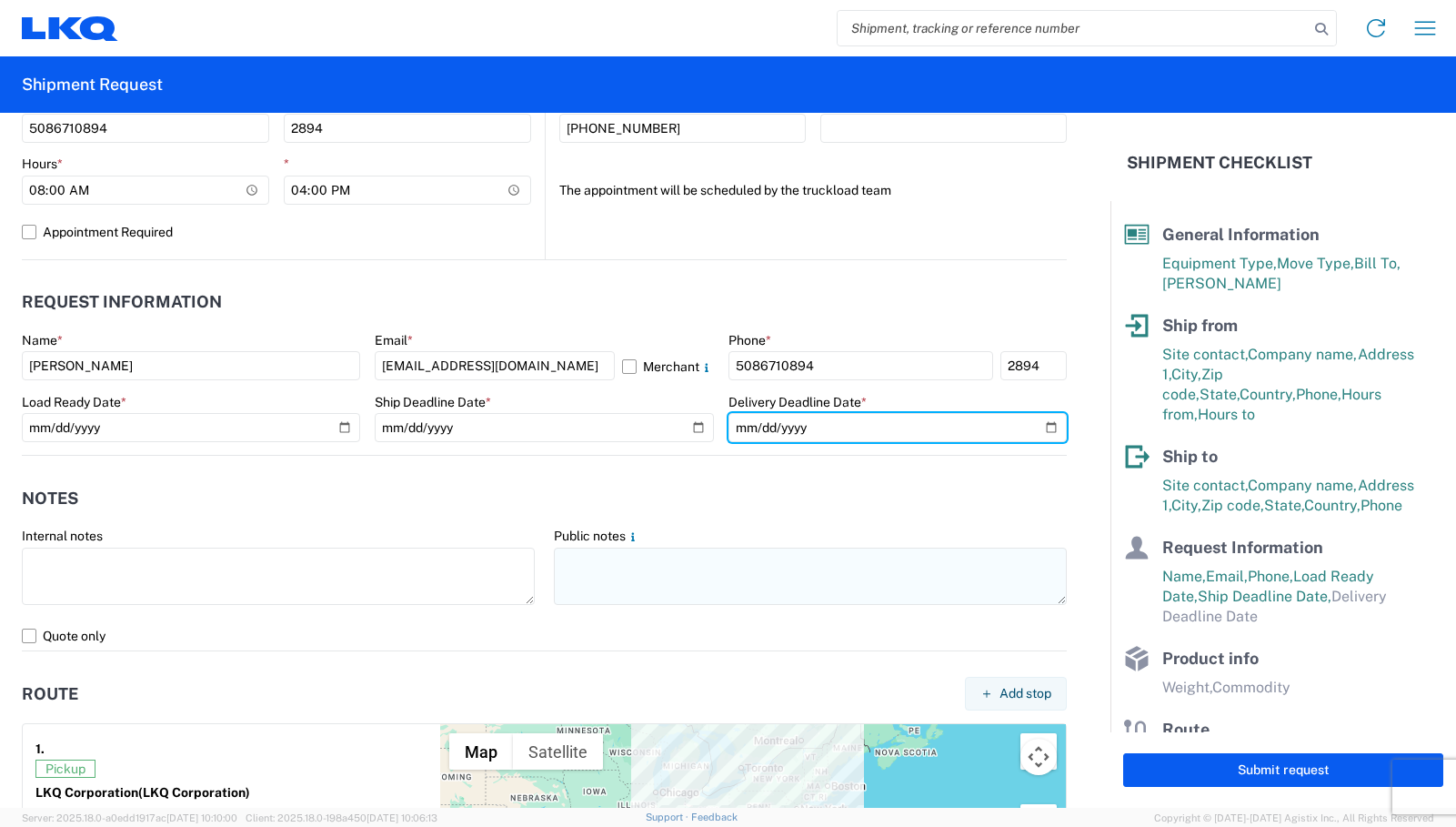
type input "[DATE]"
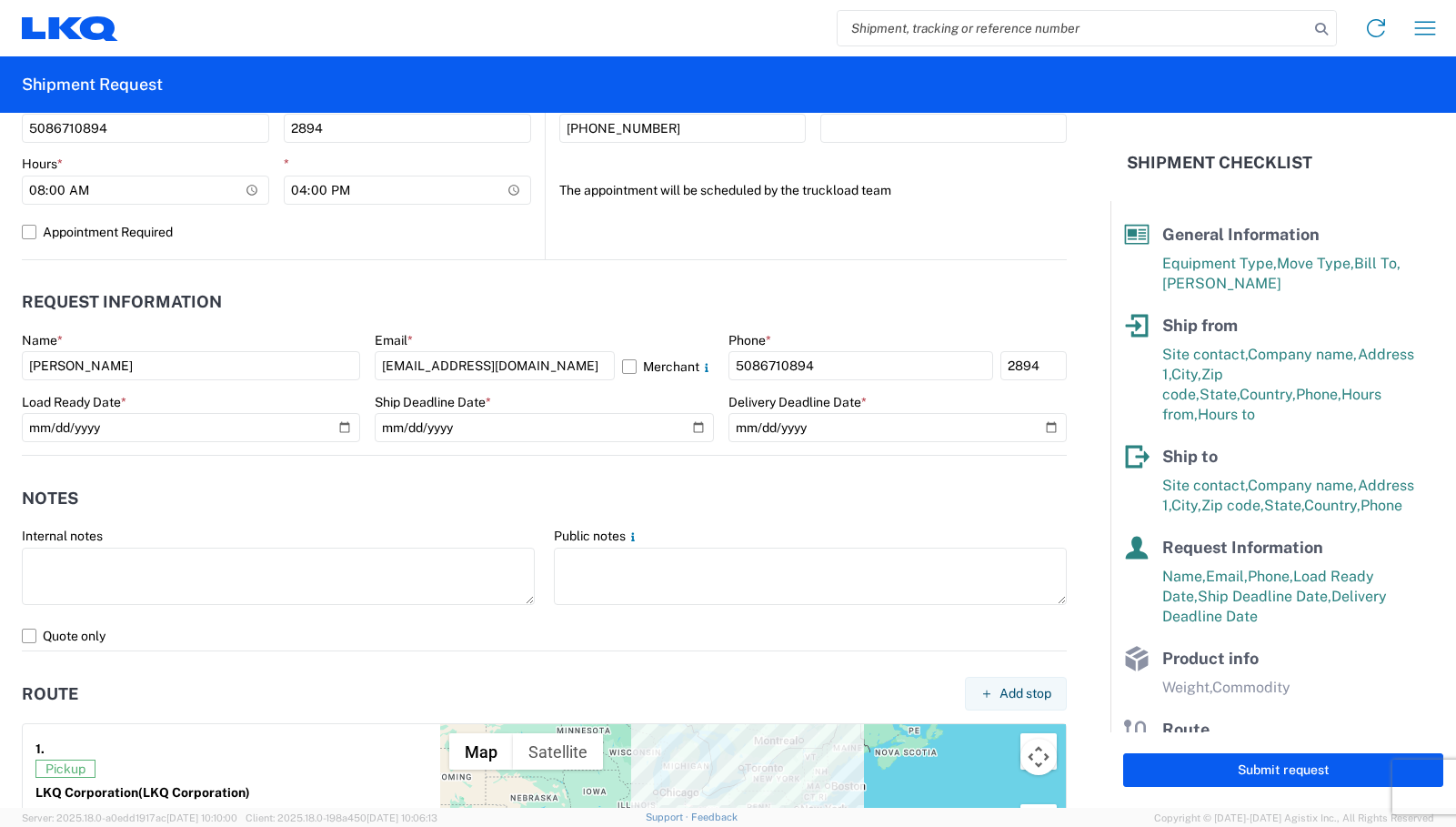
click at [764, 490] on header "Notes" at bounding box center [544, 498] width 1045 height 41
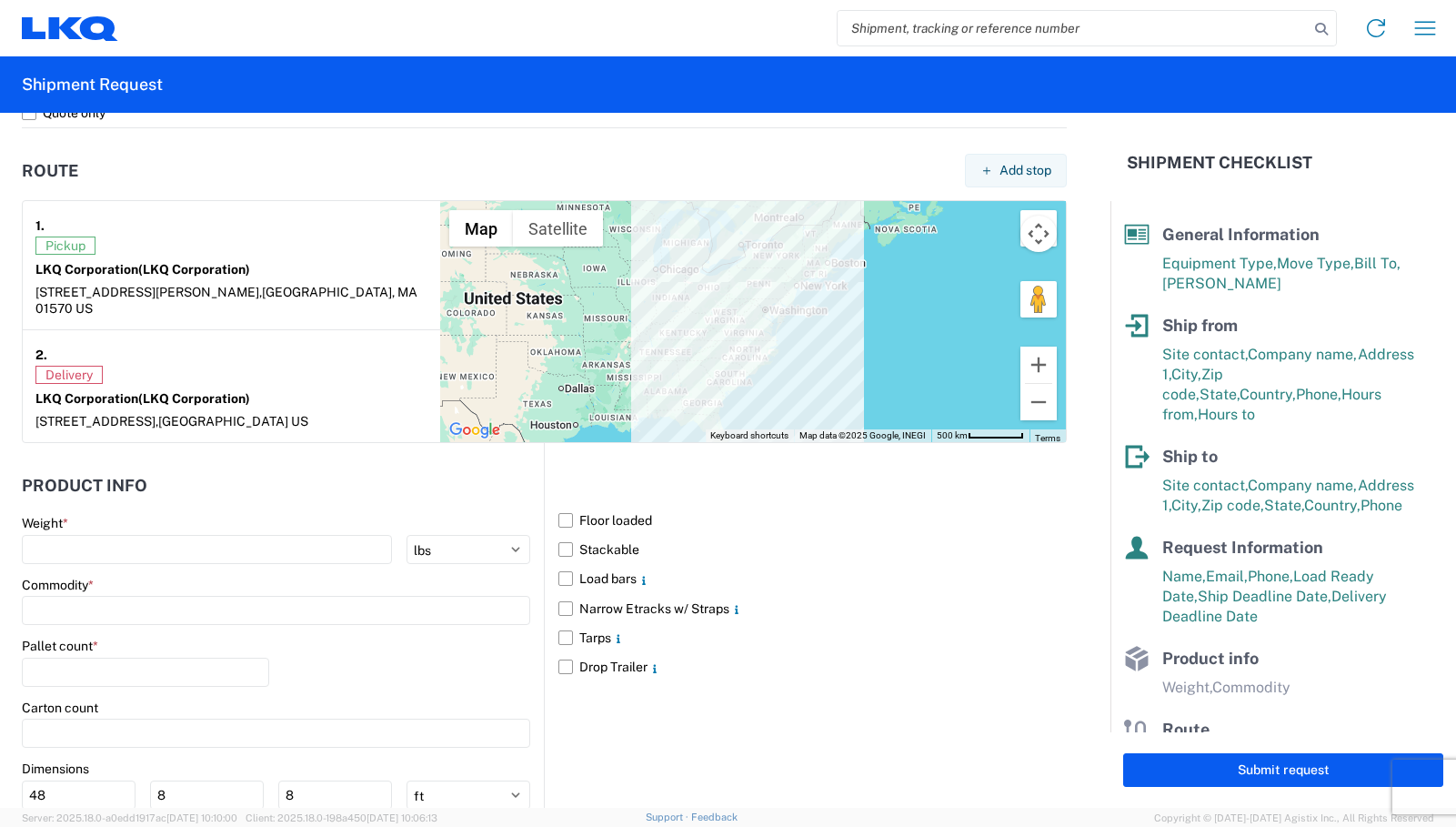
scroll to position [1476, 0]
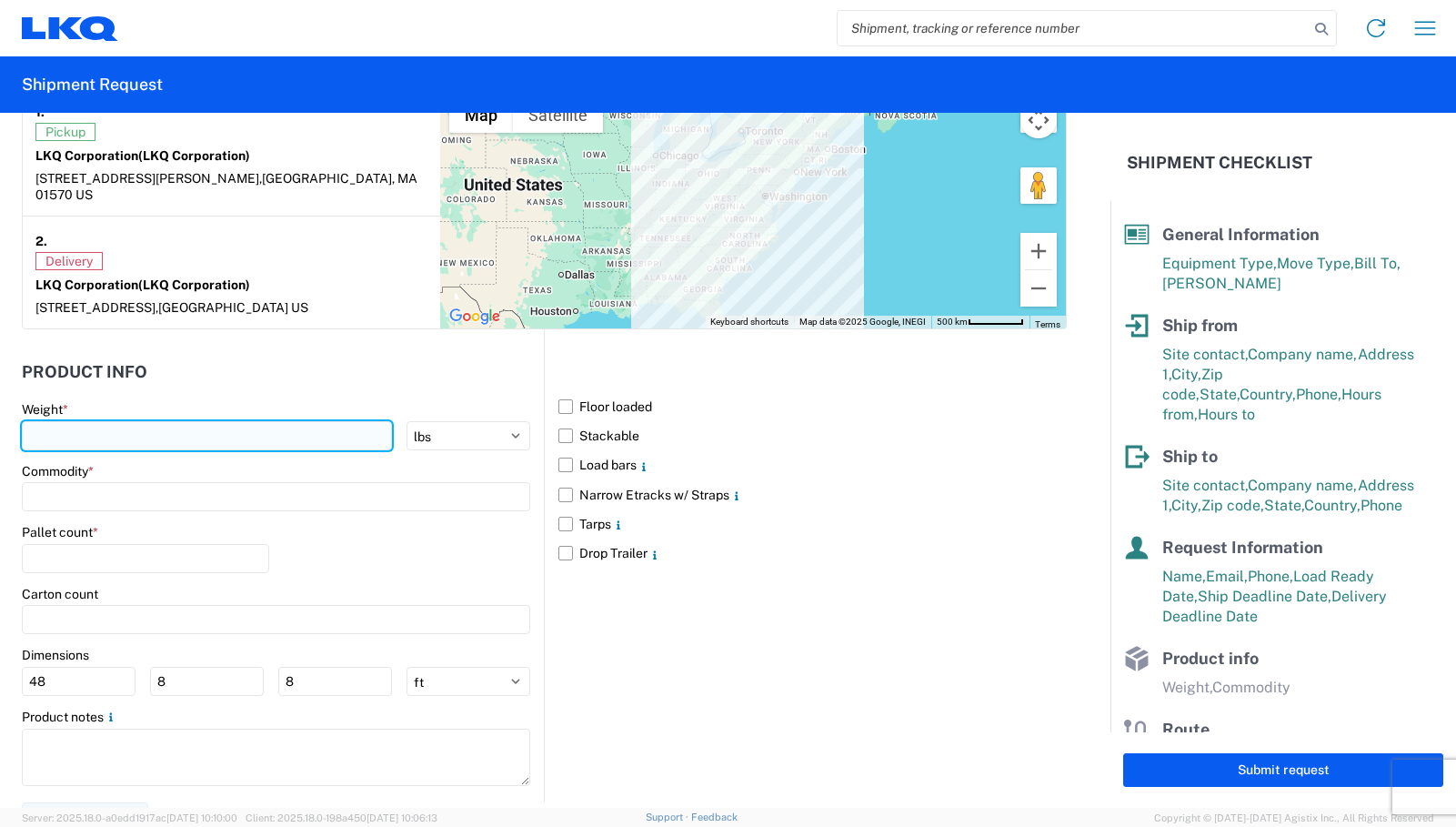
click at [116, 421] on input "number" at bounding box center [206, 435] width 370 height 29
type input "40000"
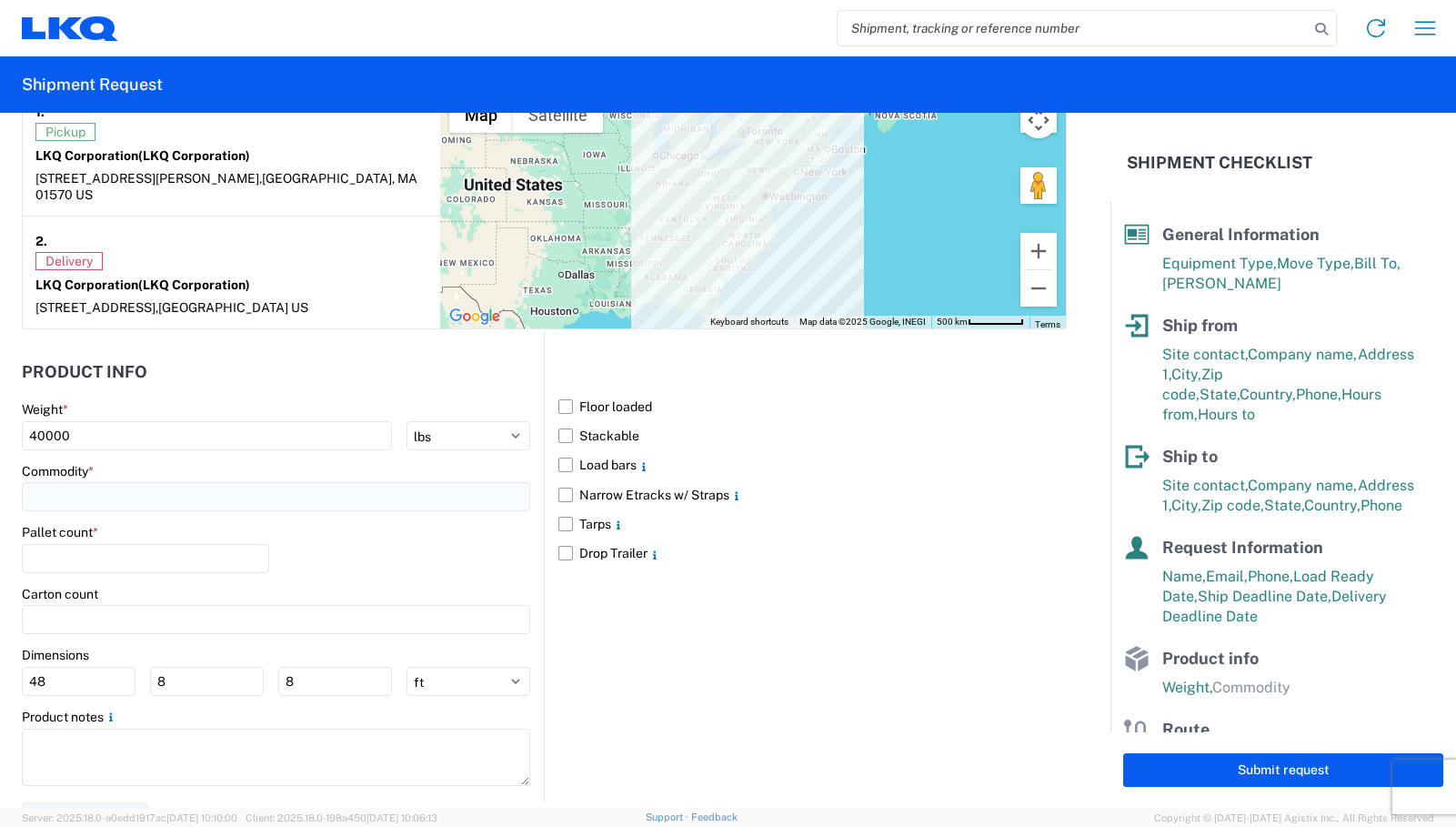
click at [141, 482] on input at bounding box center [276, 496] width 508 height 29
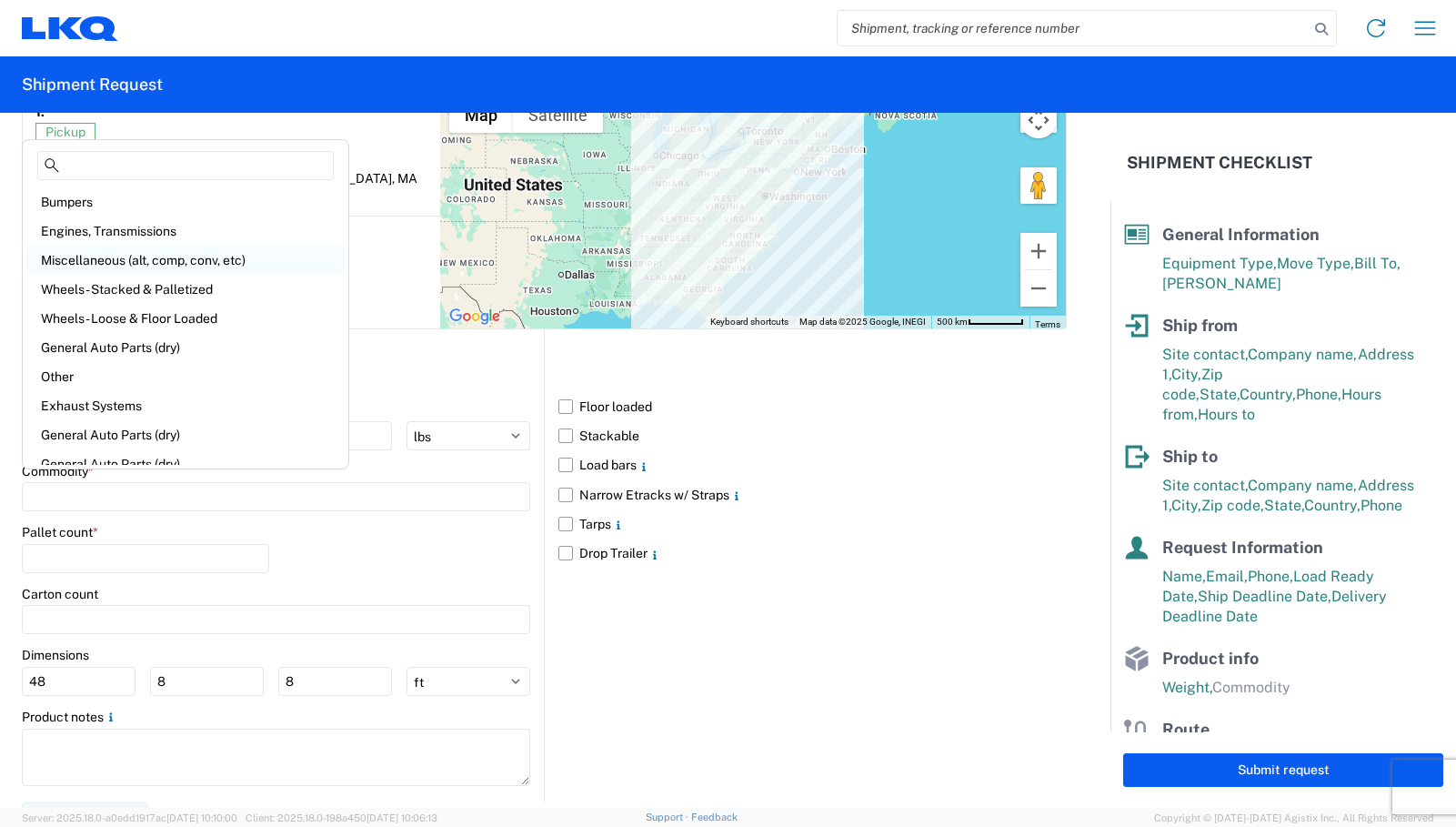
click at [116, 259] on div "Miscellaneous (alt, comp, conv, etc)" at bounding box center [185, 260] width 318 height 29
type input "Miscellaneous (alt, comp, conv, etc)"
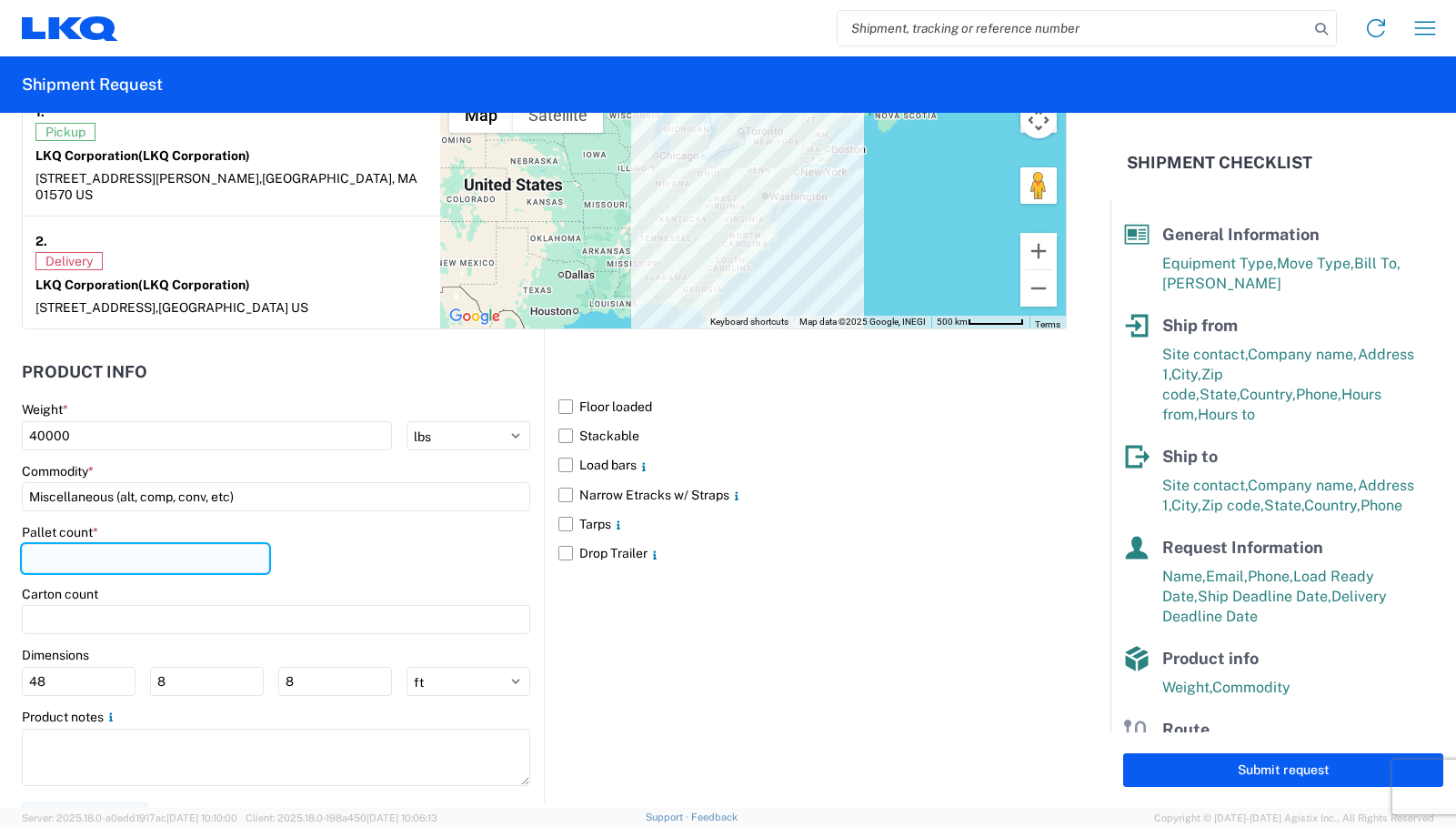
click at [116, 544] on input "number" at bounding box center [146, 558] width 248 height 29
type input "20"
click at [788, 670] on div "Floor loaded Stackable Load bars Narrow Etracks w/ Straps Tarps Drop Trailer" at bounding box center [806, 565] width 523 height 472
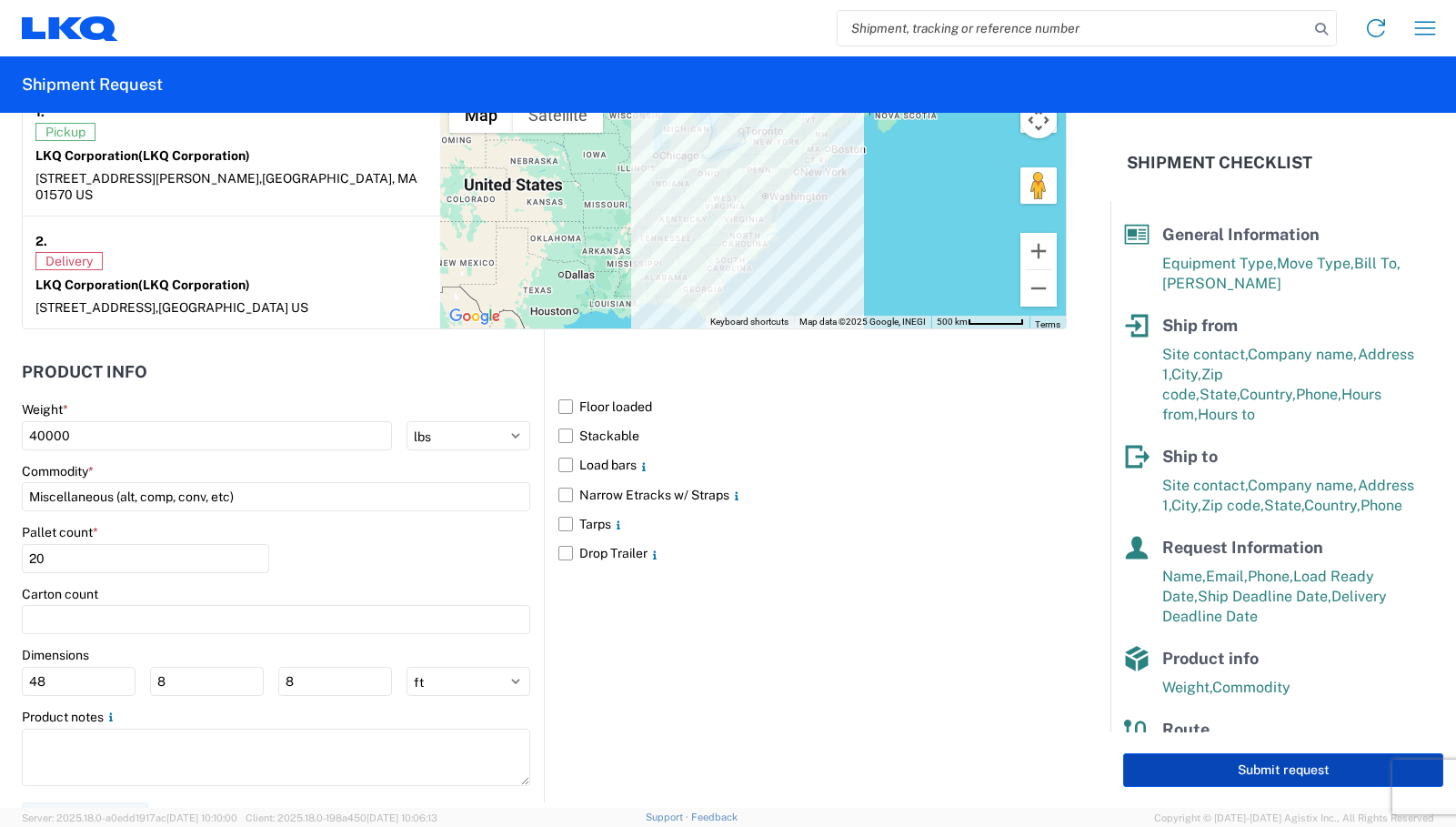
click at [1104, 768] on button "Submit request" at bounding box center [1283, 770] width 320 height 34
select select "US"
